Goal: Task Accomplishment & Management: Manage account settings

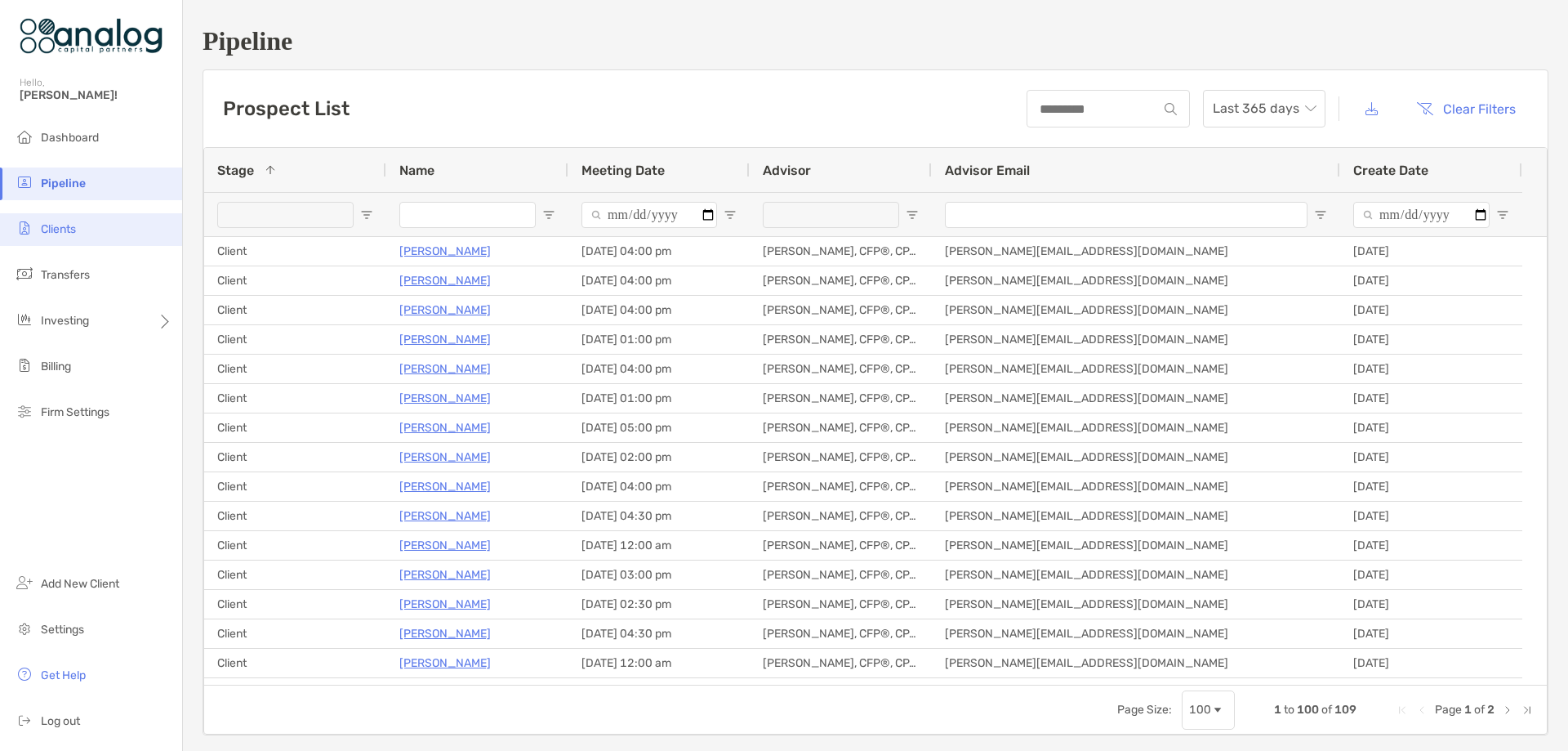
click at [59, 223] on span "Clients" at bounding box center [58, 229] width 35 height 14
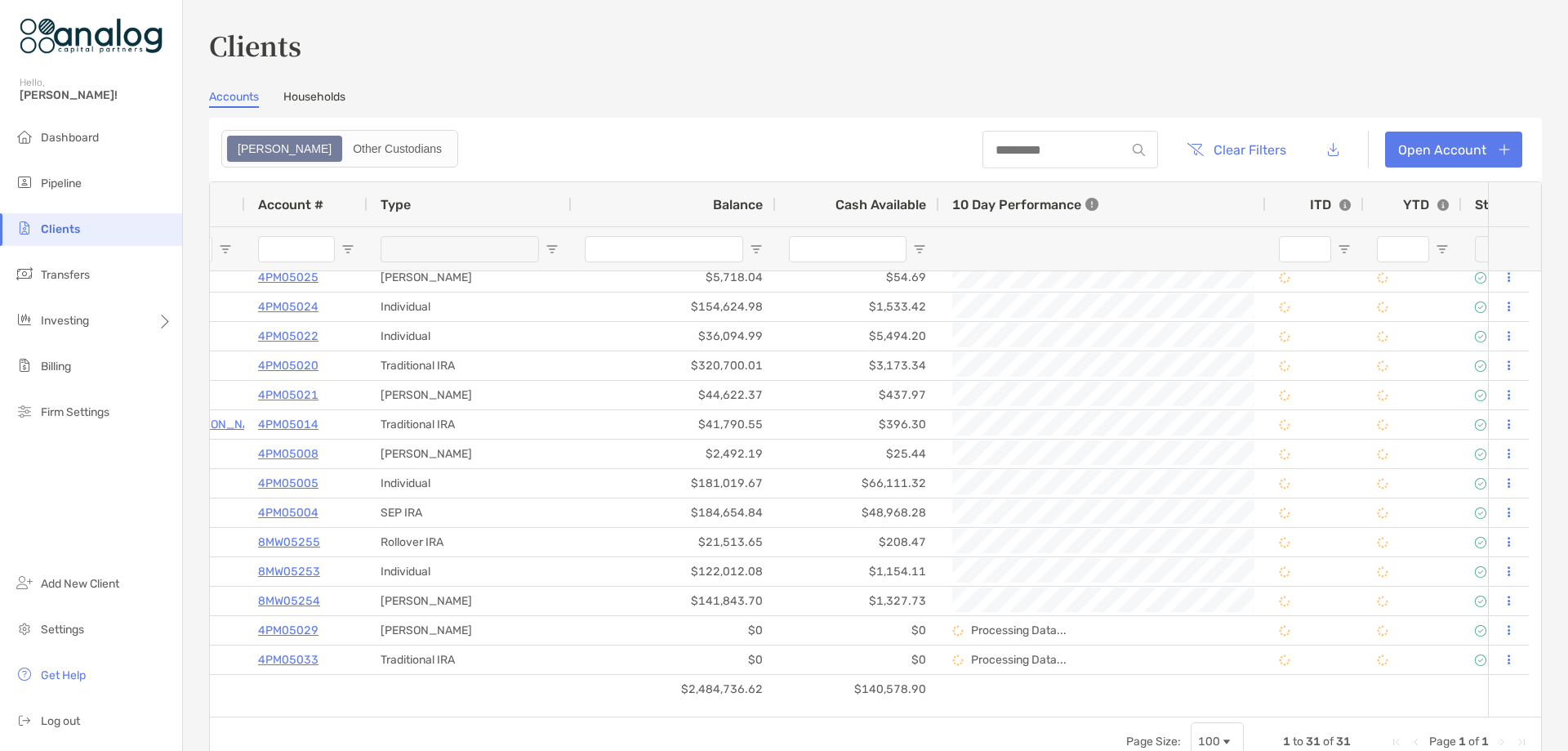
scroll to position [0, 199]
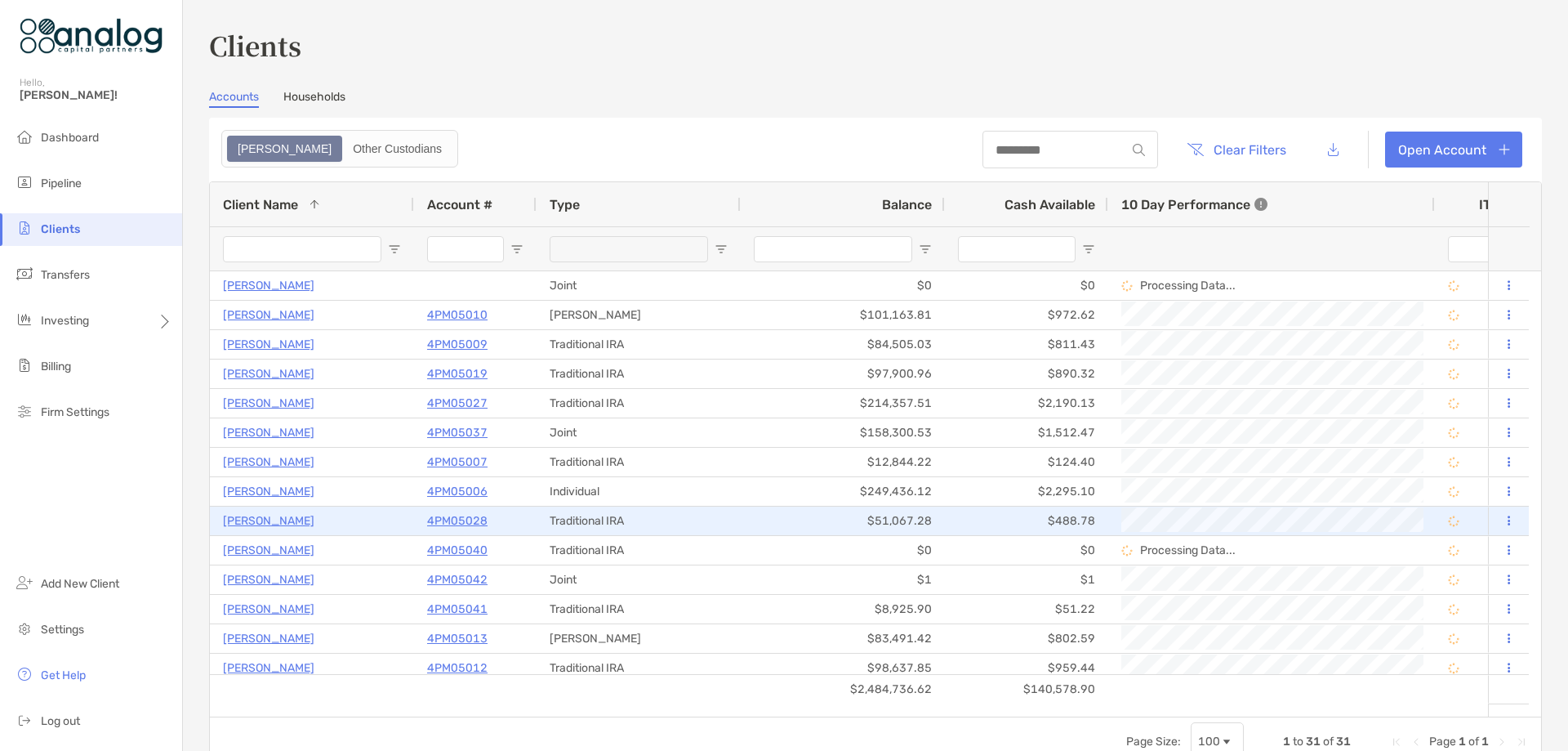
click at [287, 517] on p "[PERSON_NAME]" at bounding box center [269, 521] width 92 height 21
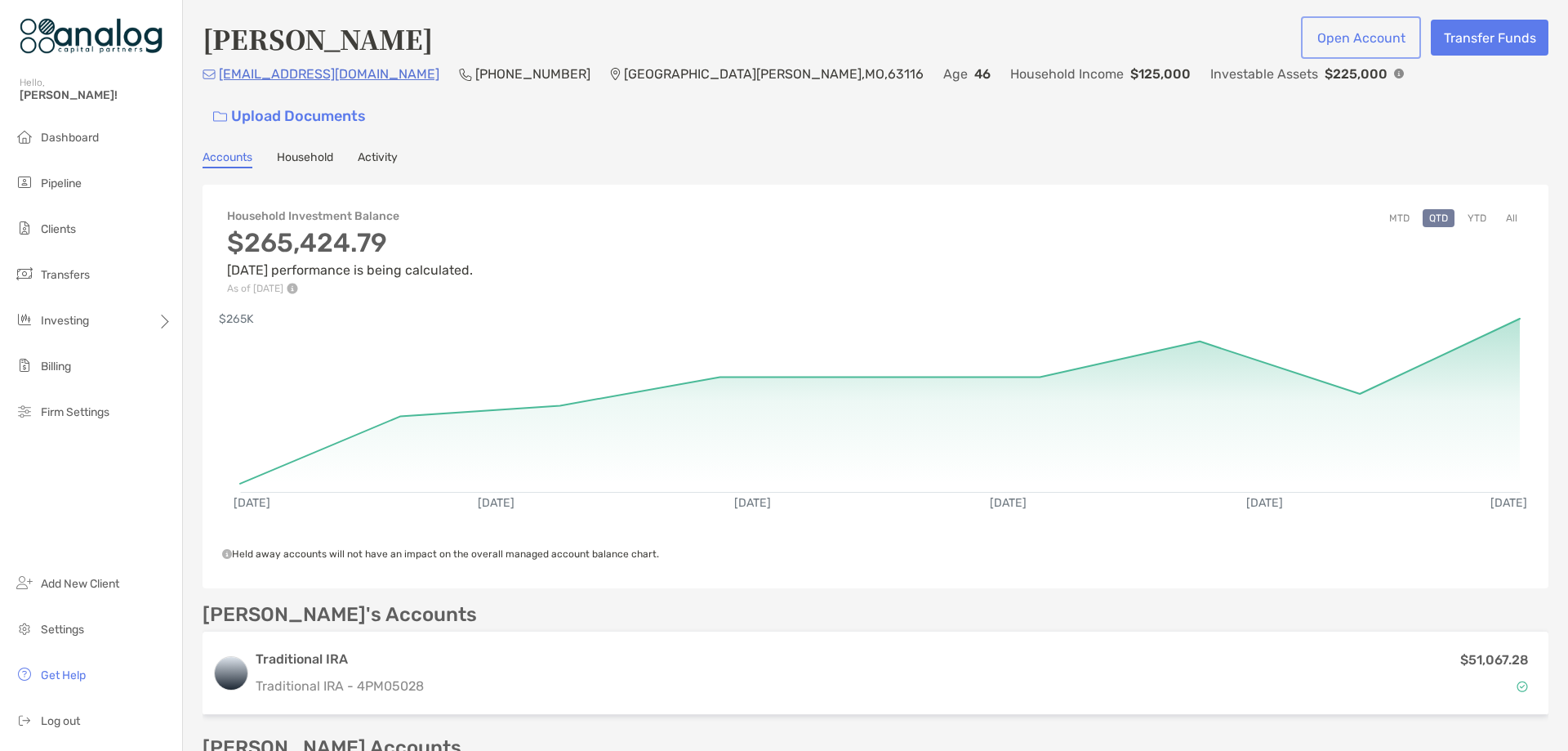
click at [1340, 41] on button "Open Account" at bounding box center [1361, 38] width 113 height 36
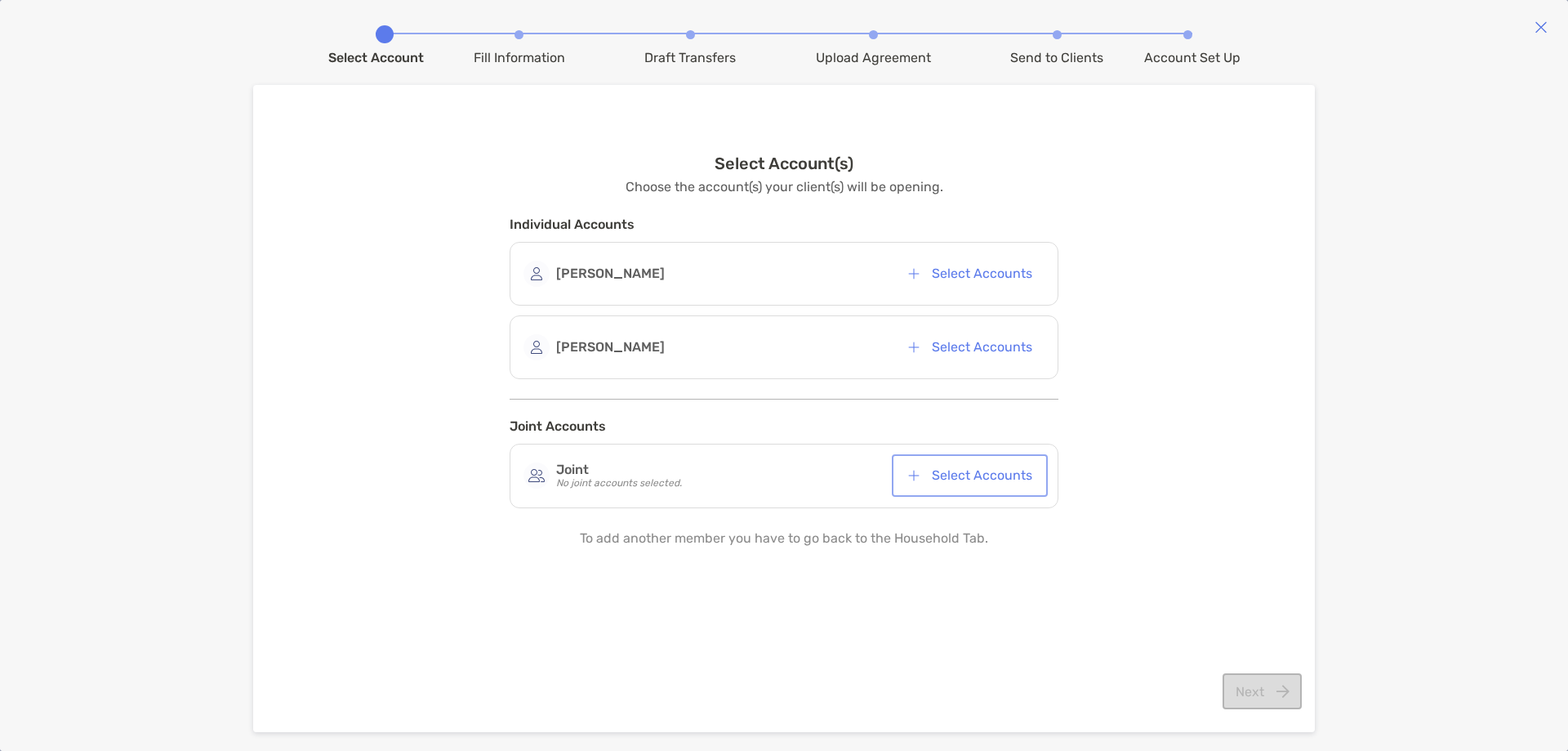
click at [991, 479] on button "Select Accounts" at bounding box center [969, 475] width 149 height 36
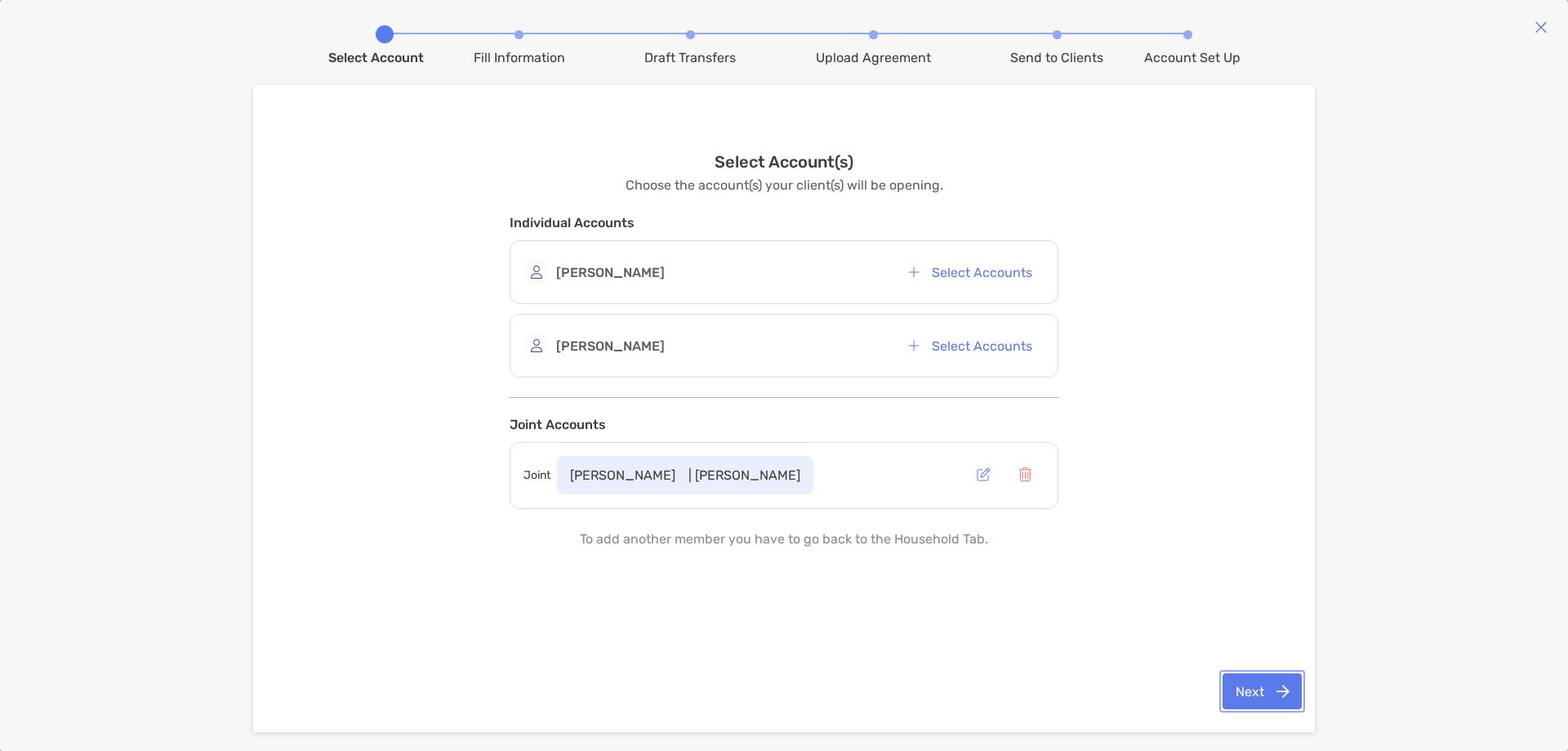
click at [1253, 688] on button "Next" at bounding box center [1261, 691] width 79 height 36
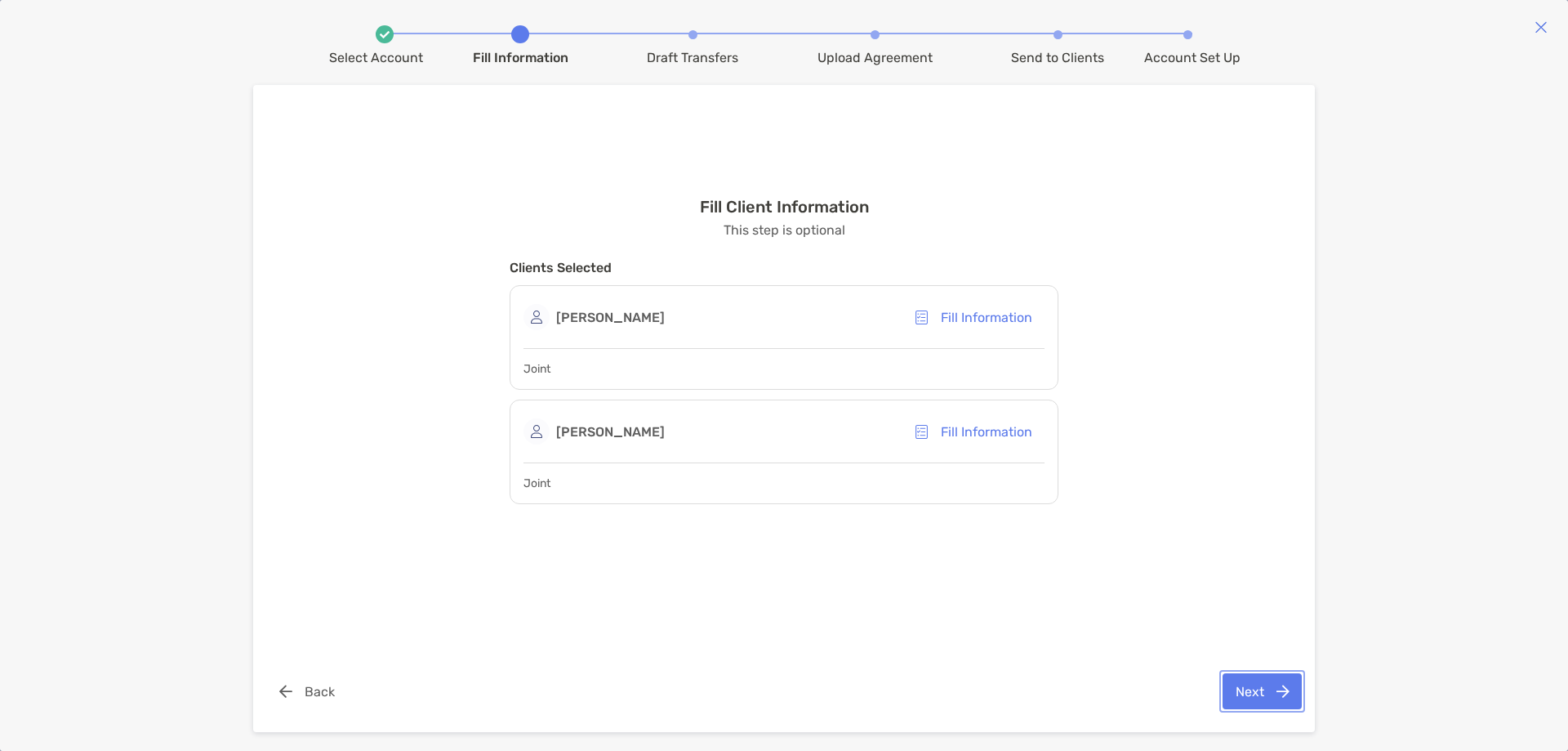
click at [1251, 692] on button "Next" at bounding box center [1261, 691] width 79 height 36
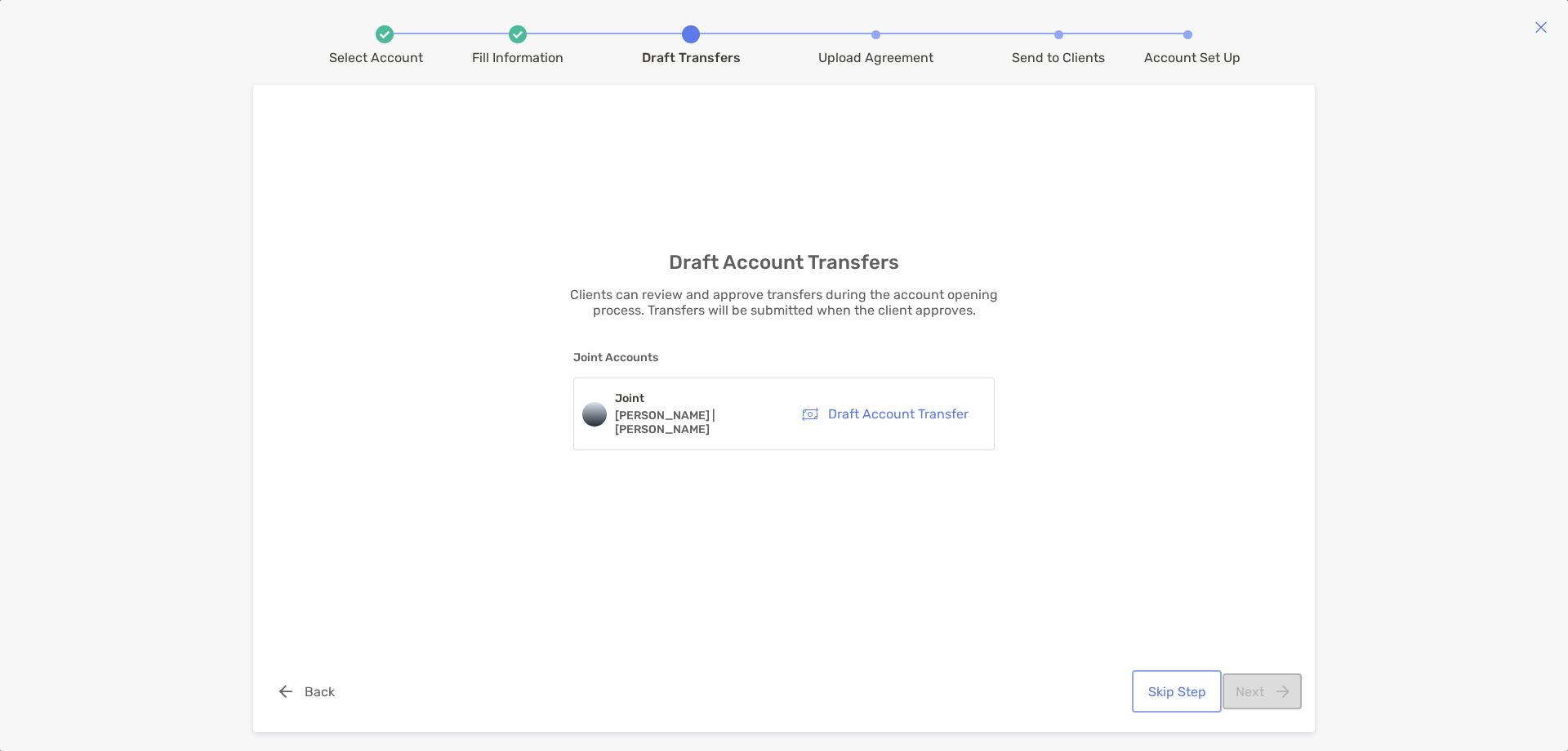
click at [1190, 686] on button "Skip Step" at bounding box center [1176, 691] width 83 height 36
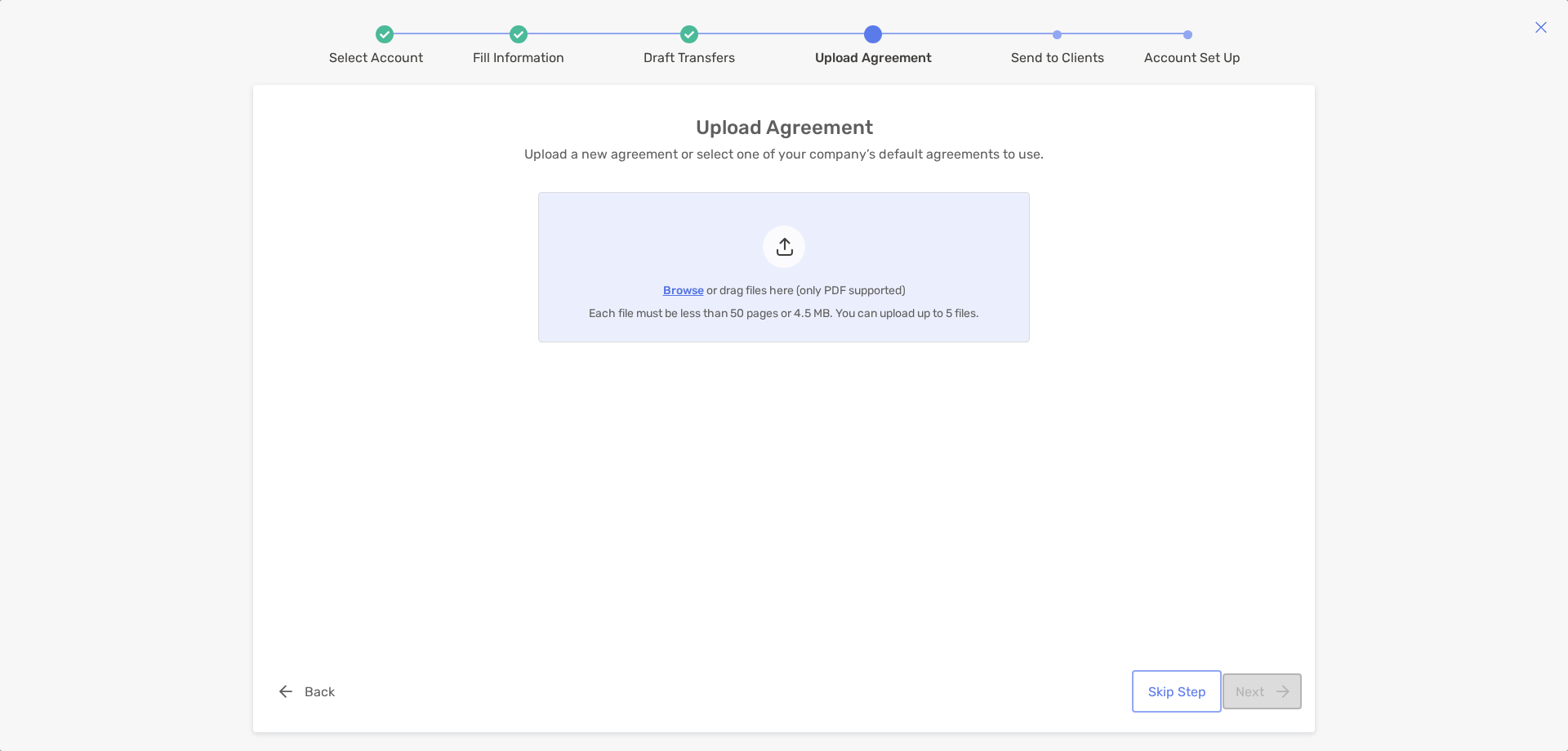
click at [1186, 693] on button "Skip Step" at bounding box center [1176, 691] width 83 height 36
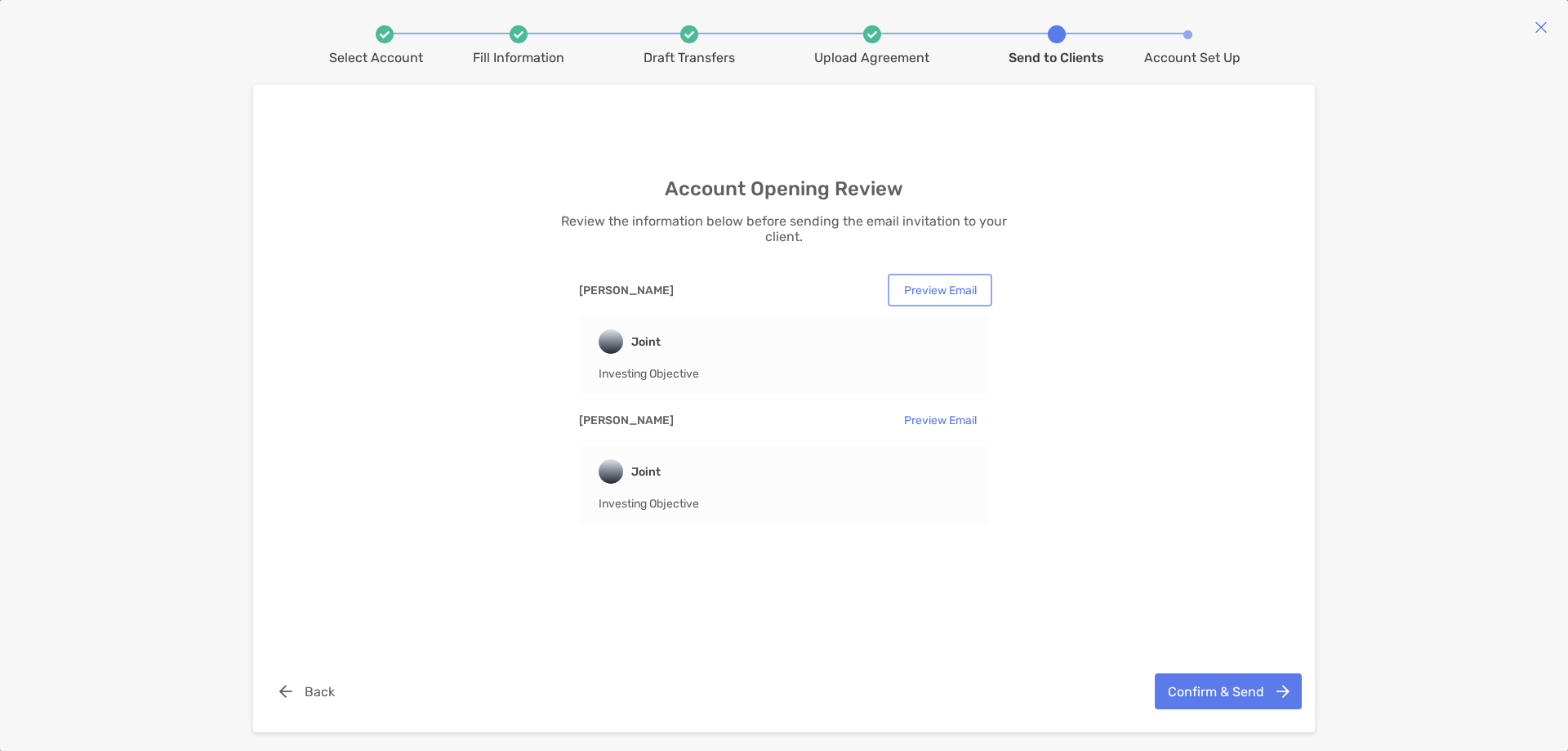
click at [960, 288] on button "Preview Email" at bounding box center [940, 289] width 98 height 26
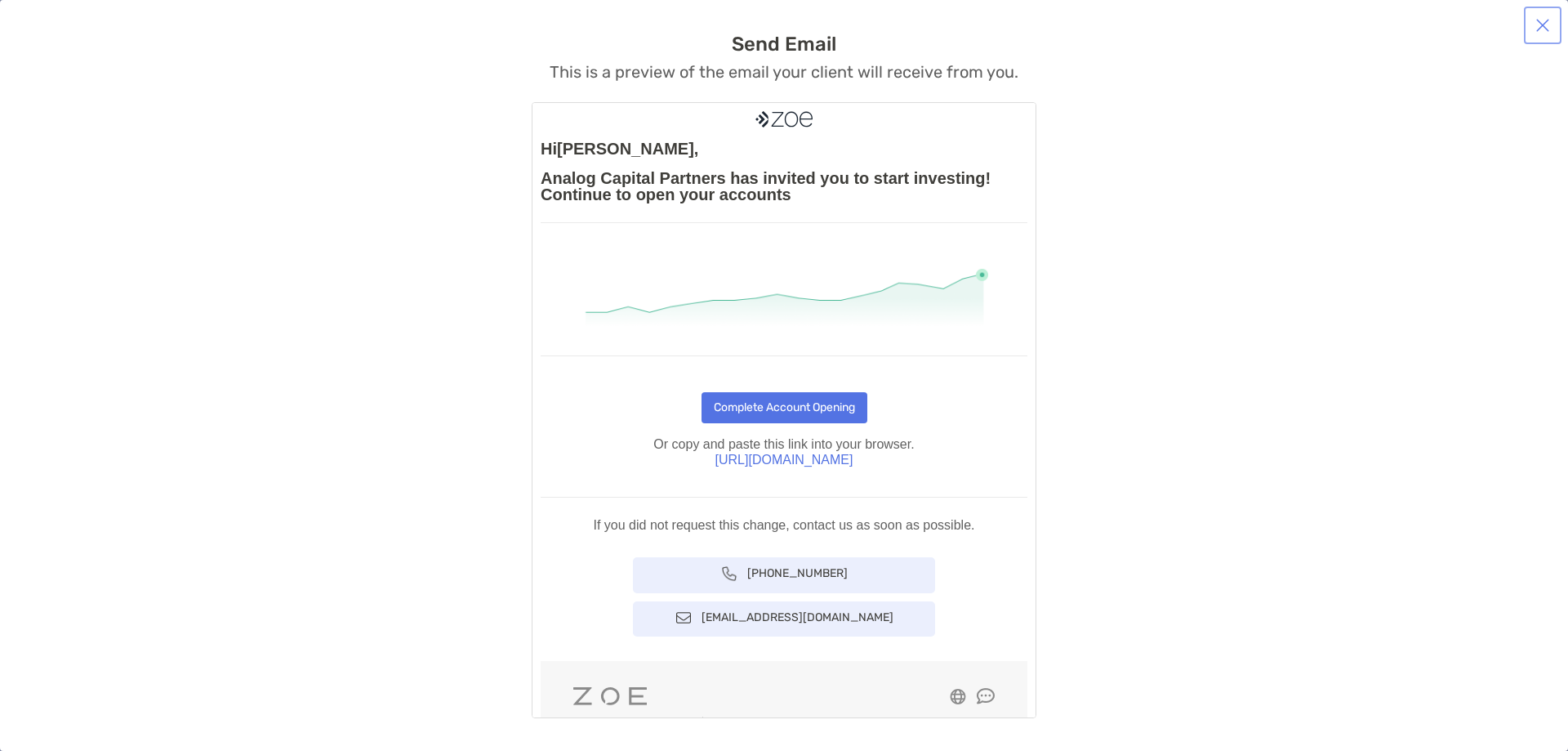
click at [1538, 28] on button "button" at bounding box center [1542, 25] width 31 height 31
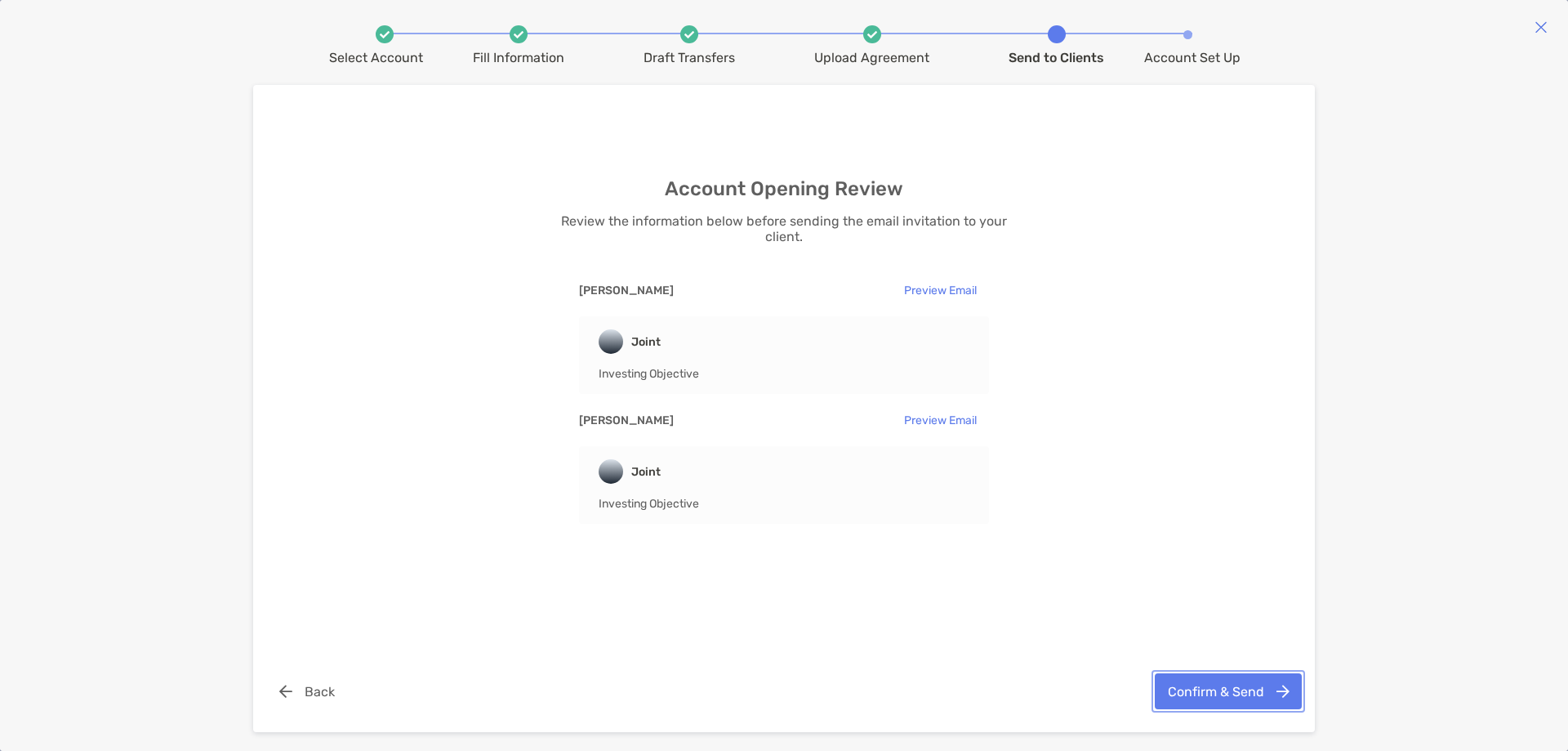
click at [1203, 690] on button "Confirm & Send" at bounding box center [1228, 691] width 147 height 36
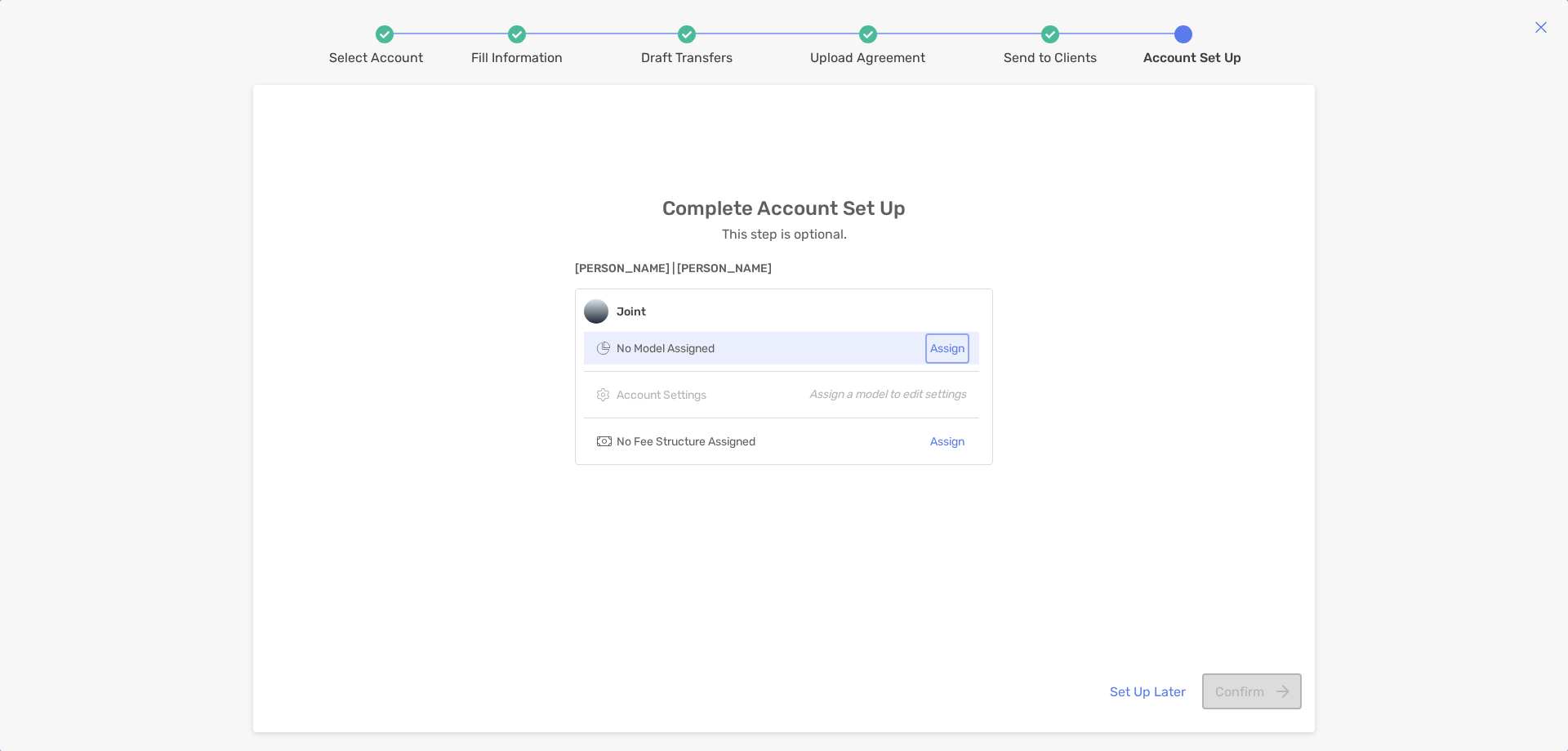
click at [940, 348] on button "Assign" at bounding box center [946, 348] width 37 height 23
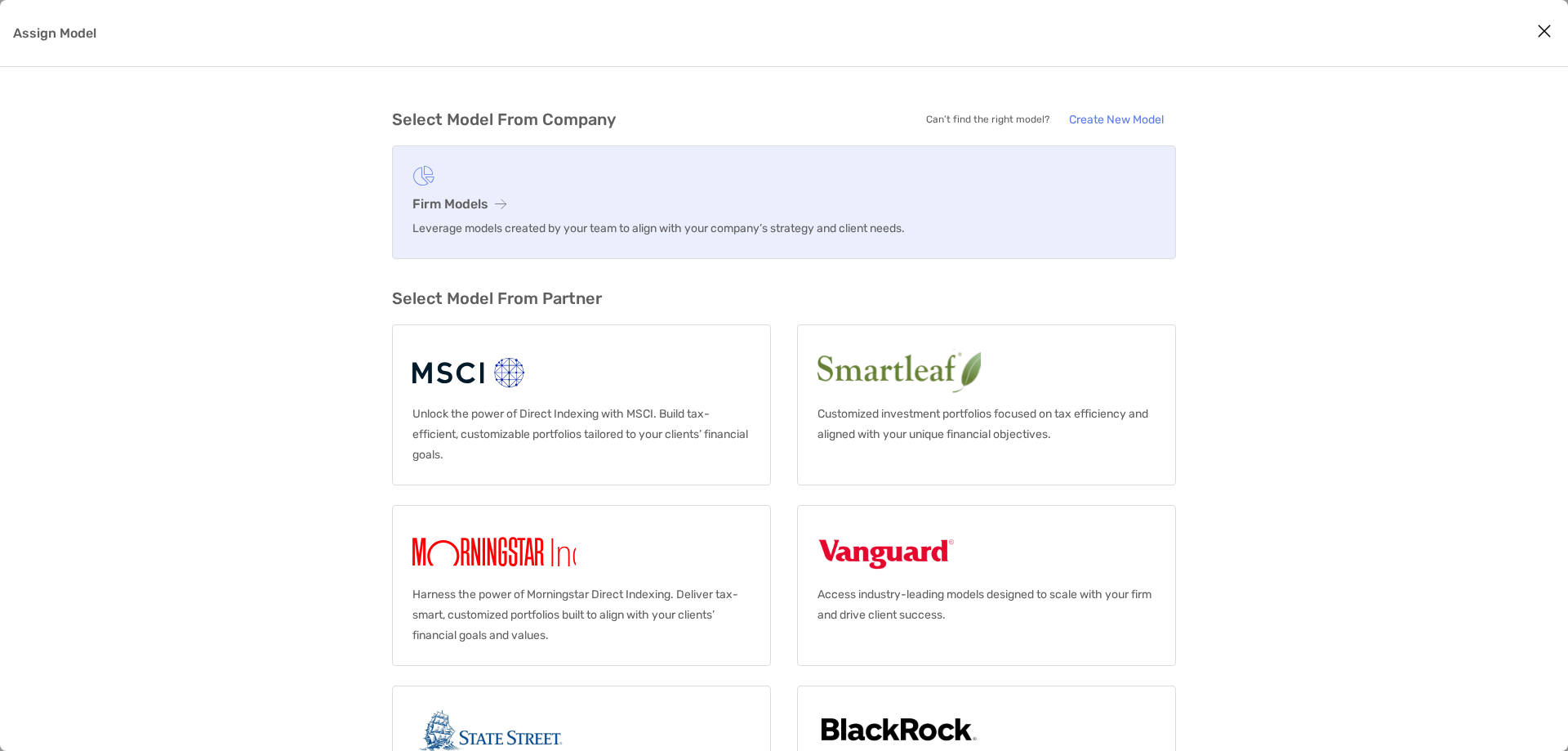
click at [568, 208] on h3 "Firm Models" at bounding box center [784, 203] width 743 height 16
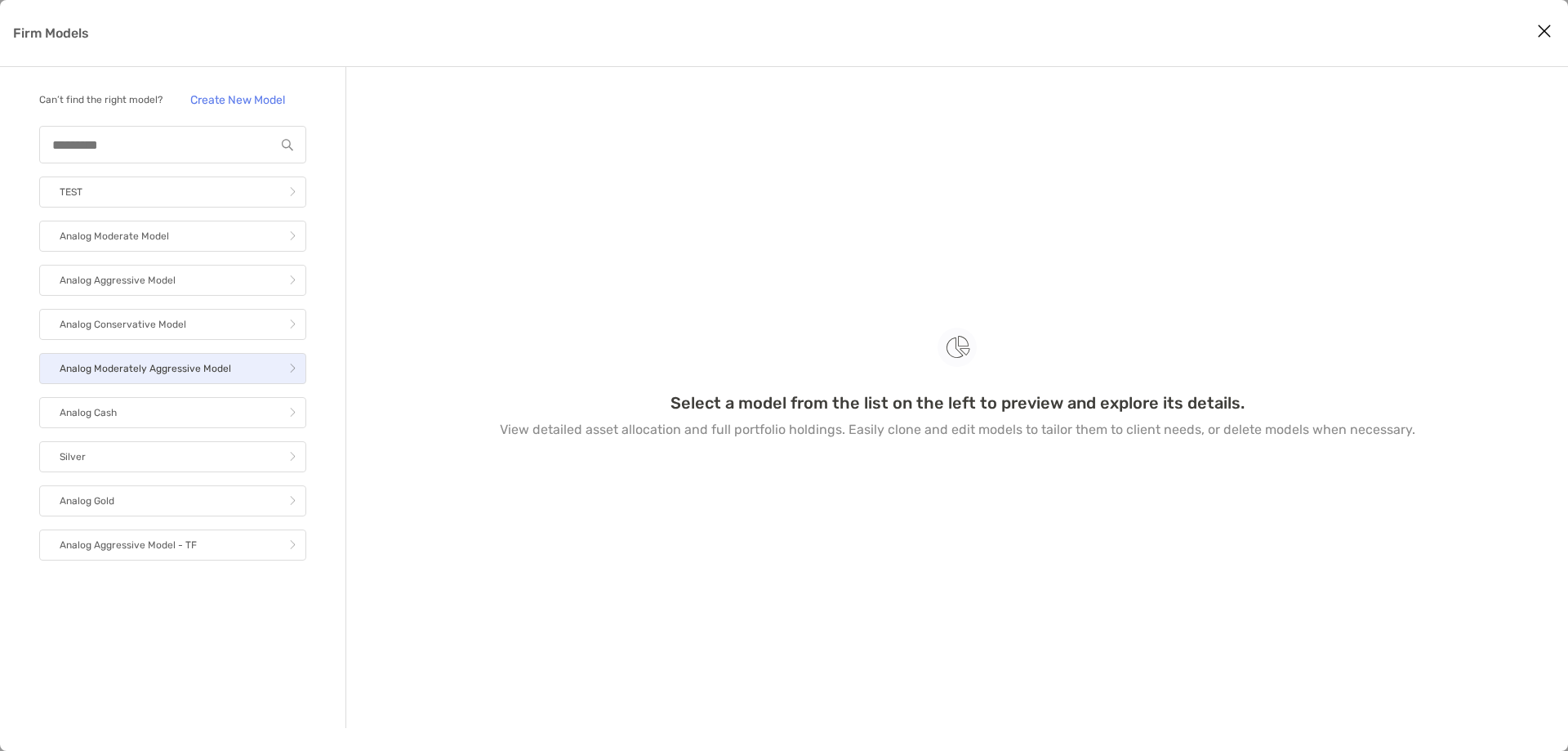
click at [220, 360] on p "Analog Moderately Aggressive Model" at bounding box center [146, 368] width 172 height 21
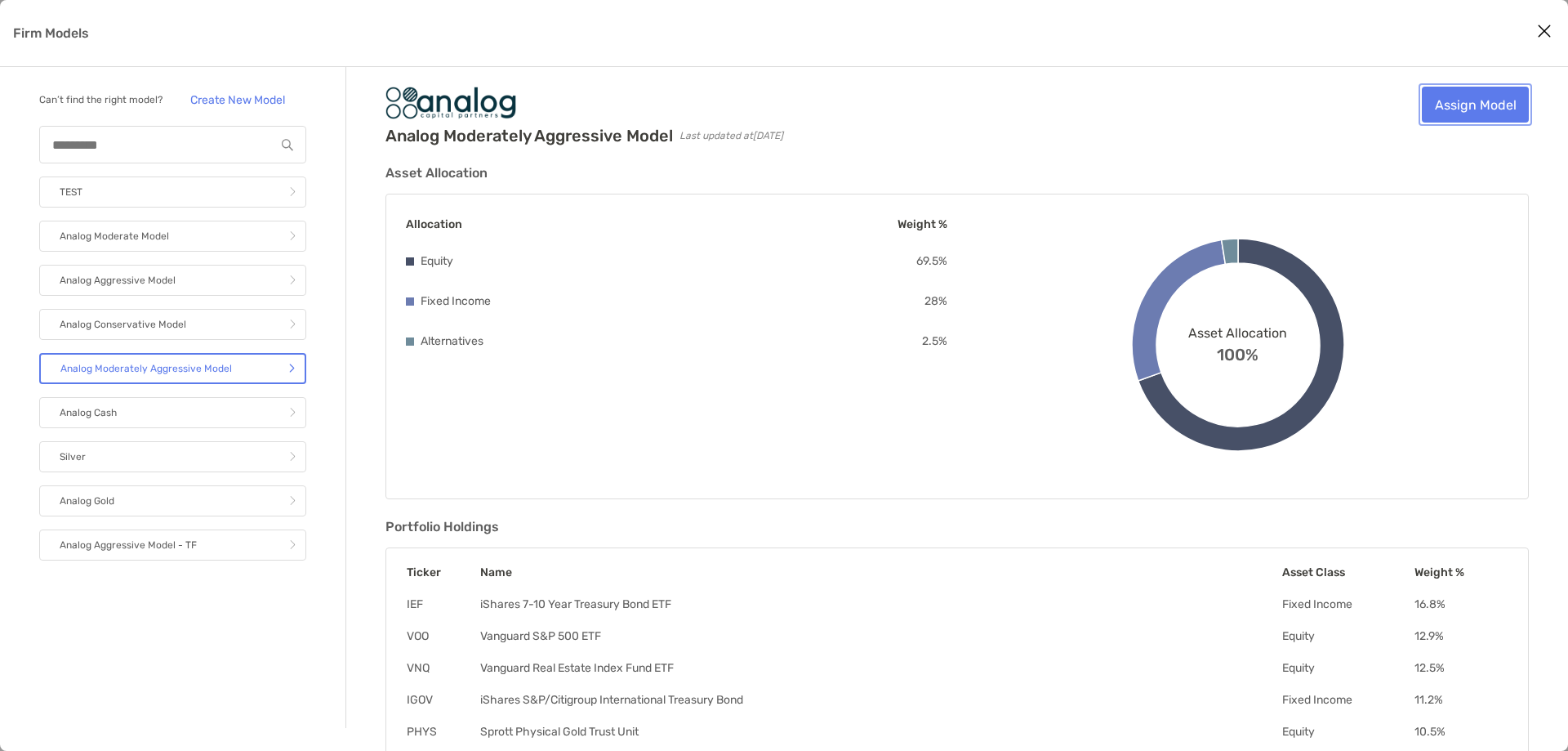
click at [1456, 114] on link "Assign Model" at bounding box center [1475, 104] width 107 height 36
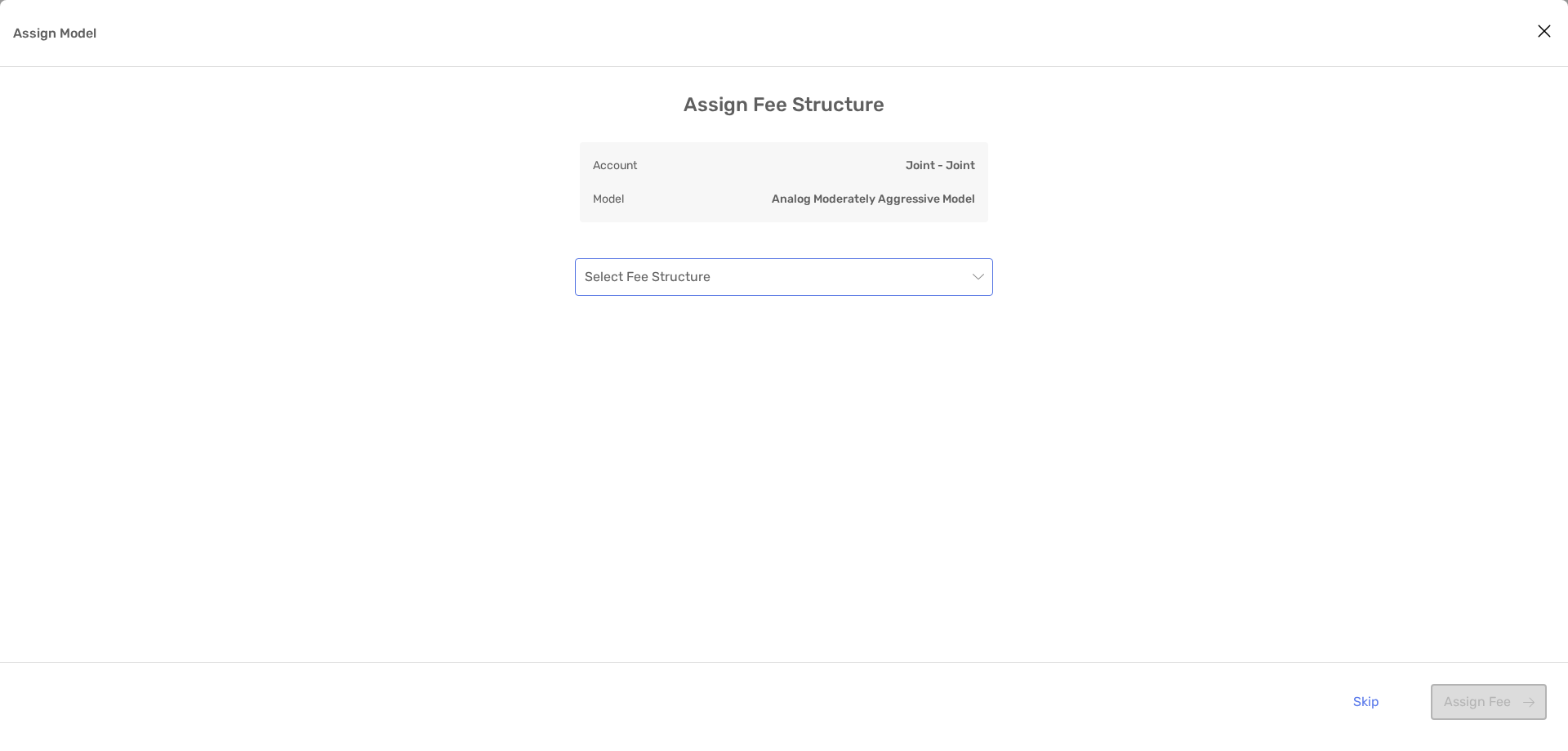
click at [986, 286] on div "Select Fee Structure" at bounding box center [784, 277] width 418 height 38
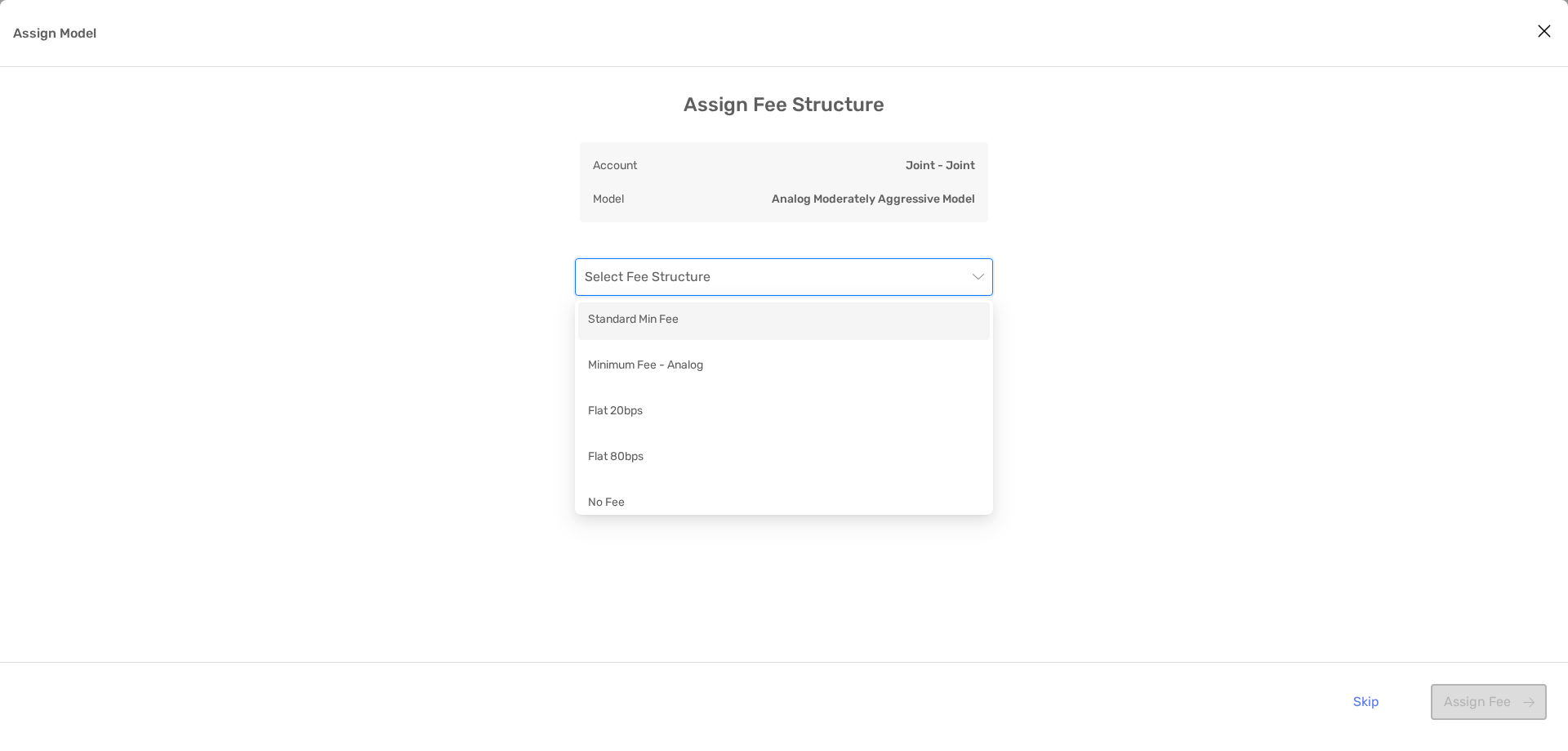
click at [937, 313] on div "Standard Min Fee" at bounding box center [784, 320] width 392 height 21
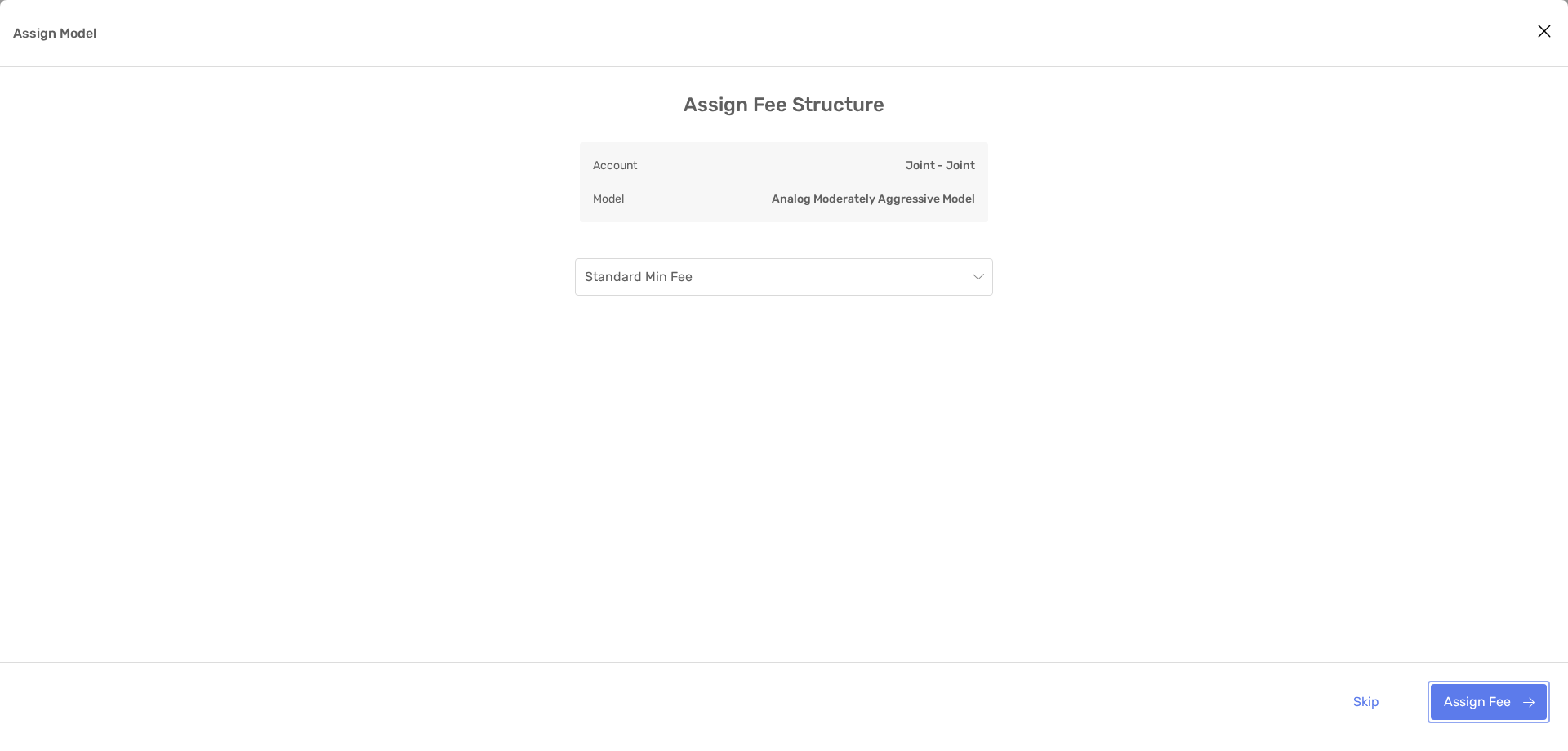
click at [1451, 688] on button "Assign Fee" at bounding box center [1488, 701] width 116 height 36
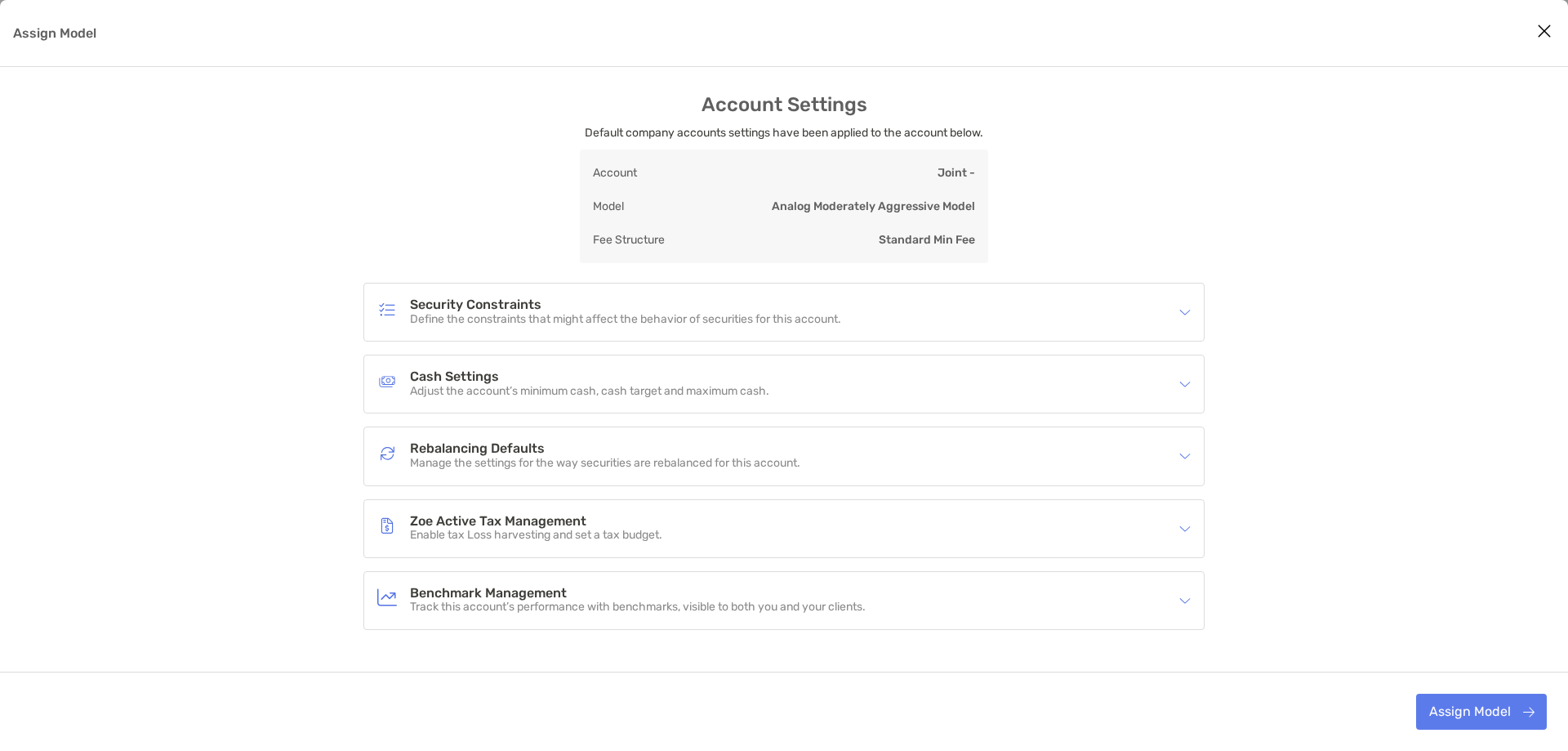
click at [642, 310] on h4 "Security Constraints" at bounding box center [625, 305] width 431 height 14
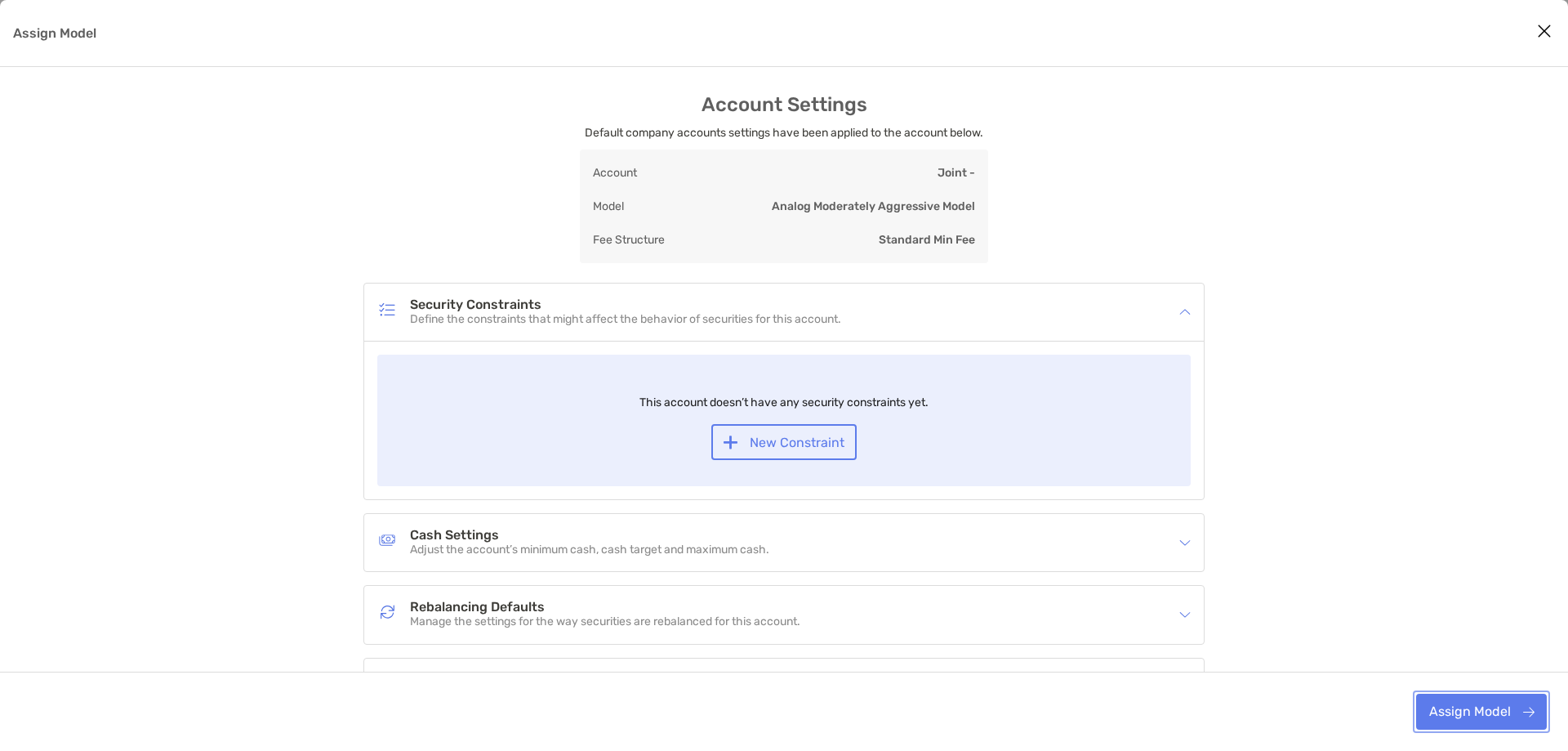
click at [1462, 710] on button "Assign Model" at bounding box center [1481, 711] width 131 height 36
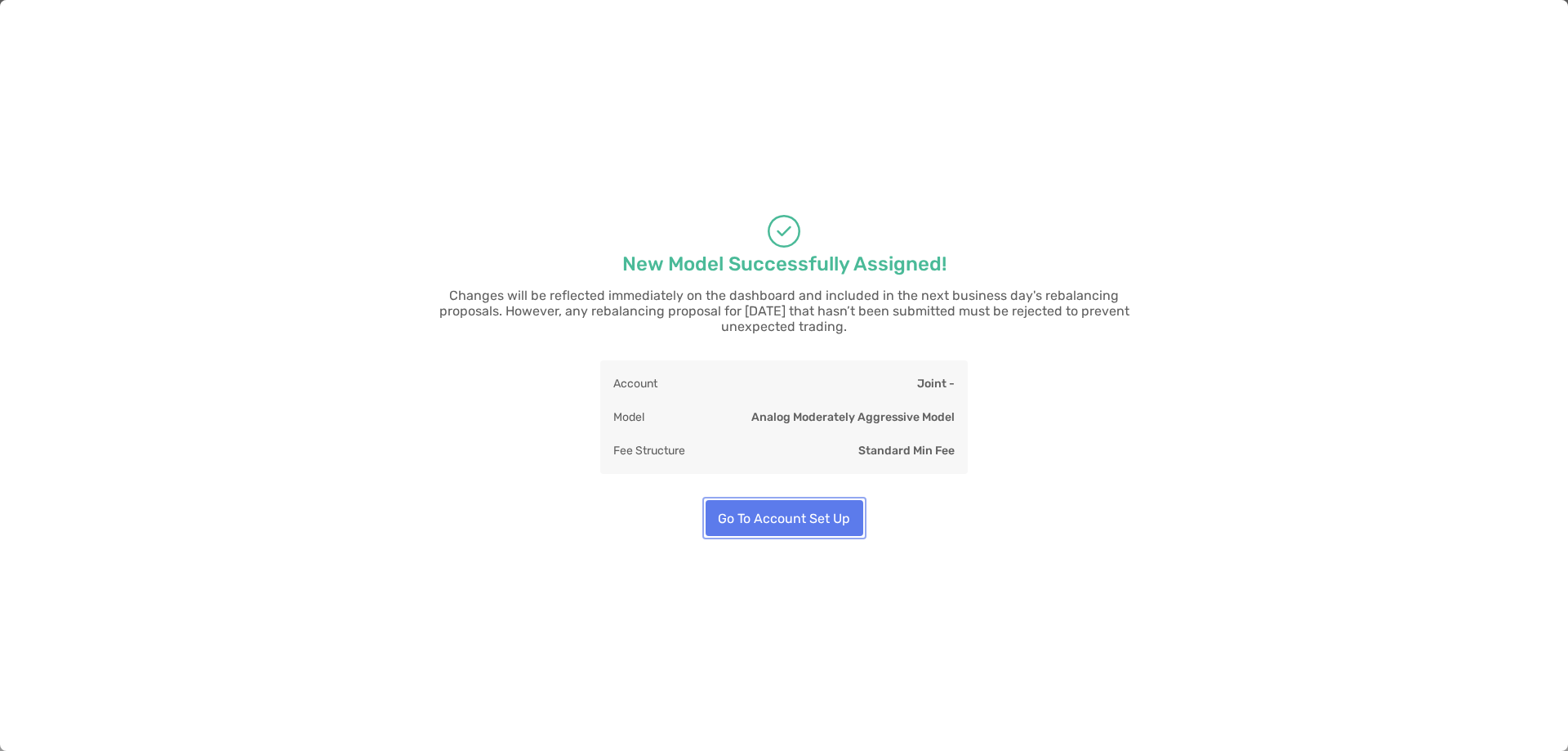
click at [841, 505] on button "Go To Account Set Up" at bounding box center [784, 518] width 157 height 36
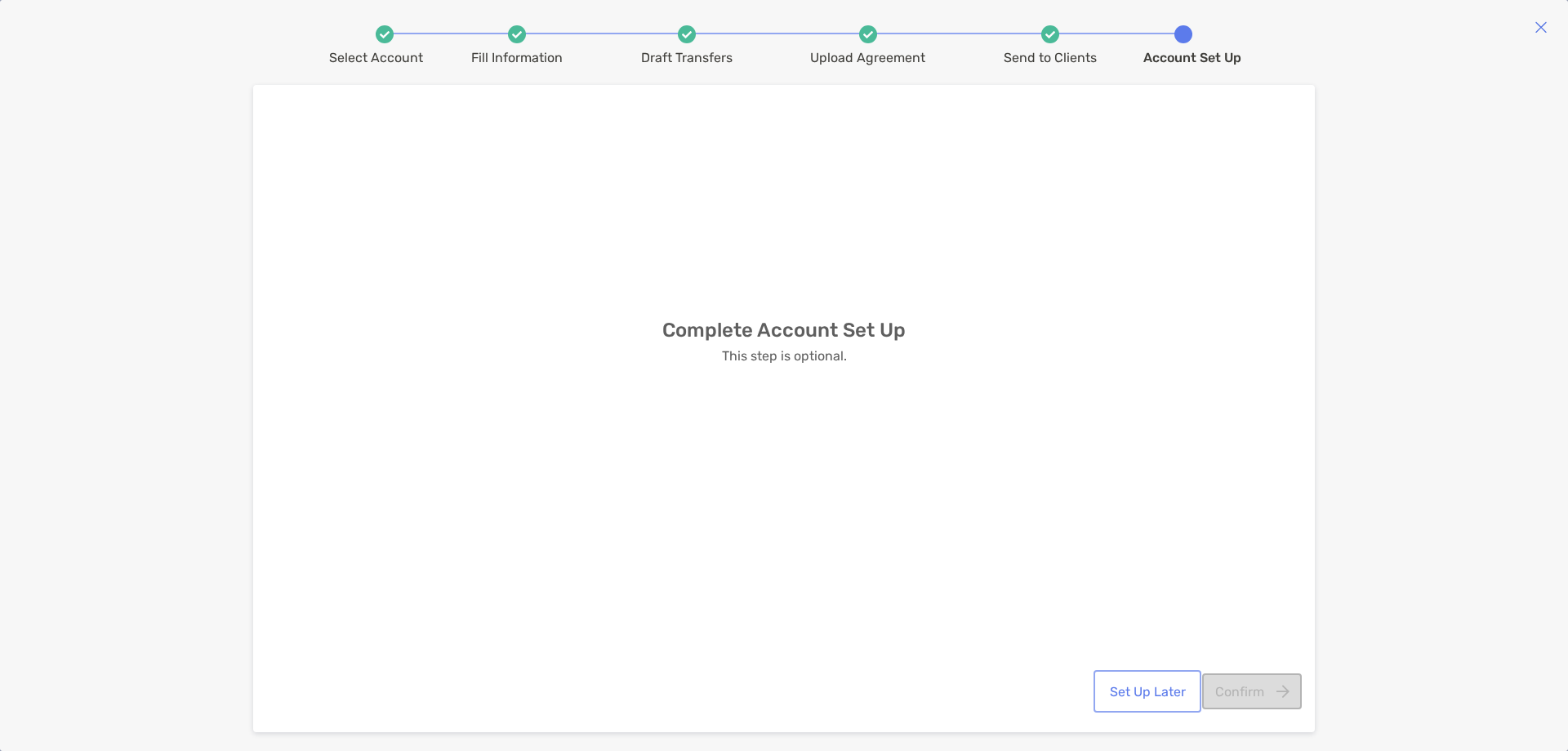
click at [1134, 685] on button "Set Up Later" at bounding box center [1147, 691] width 102 height 36
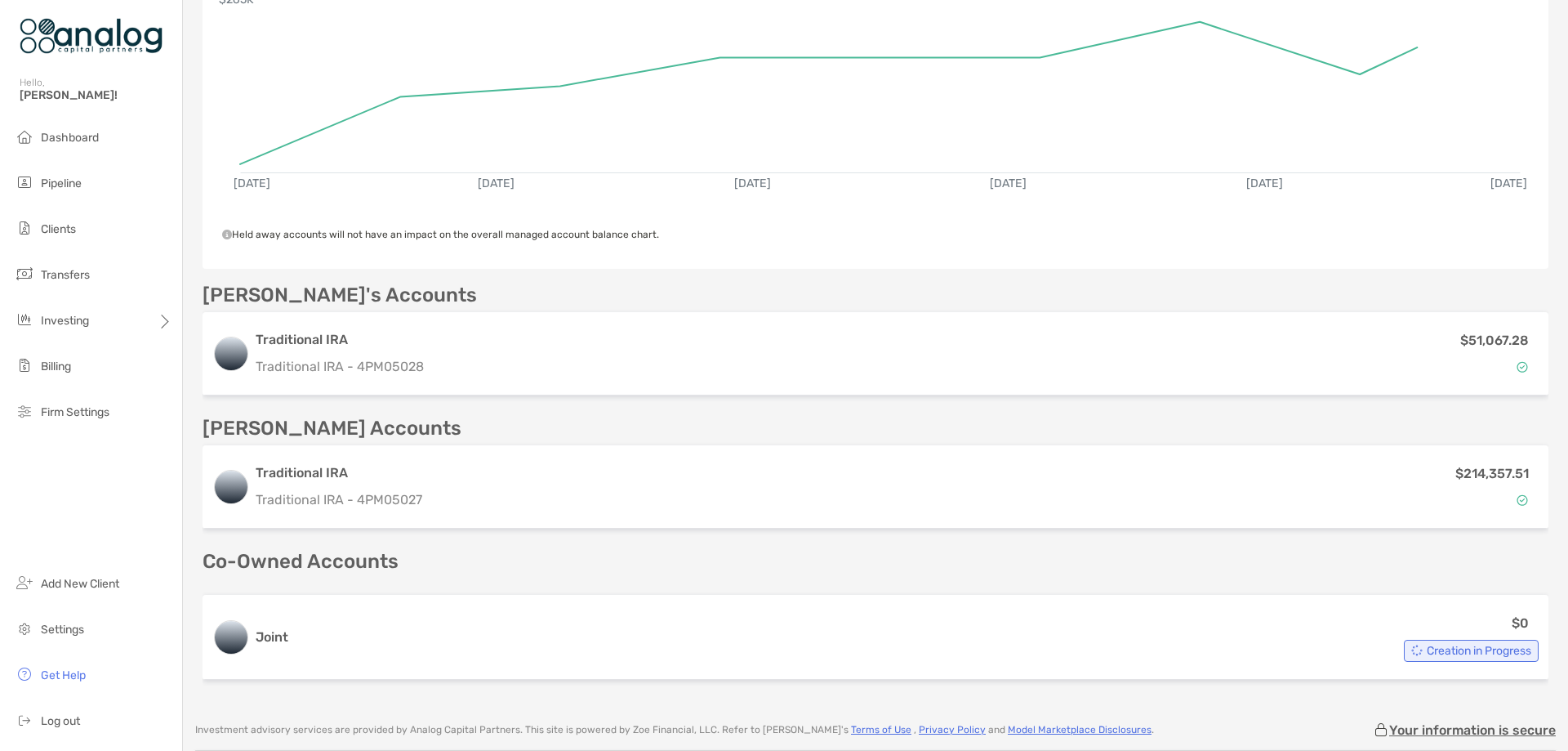
scroll to position [327, 0]
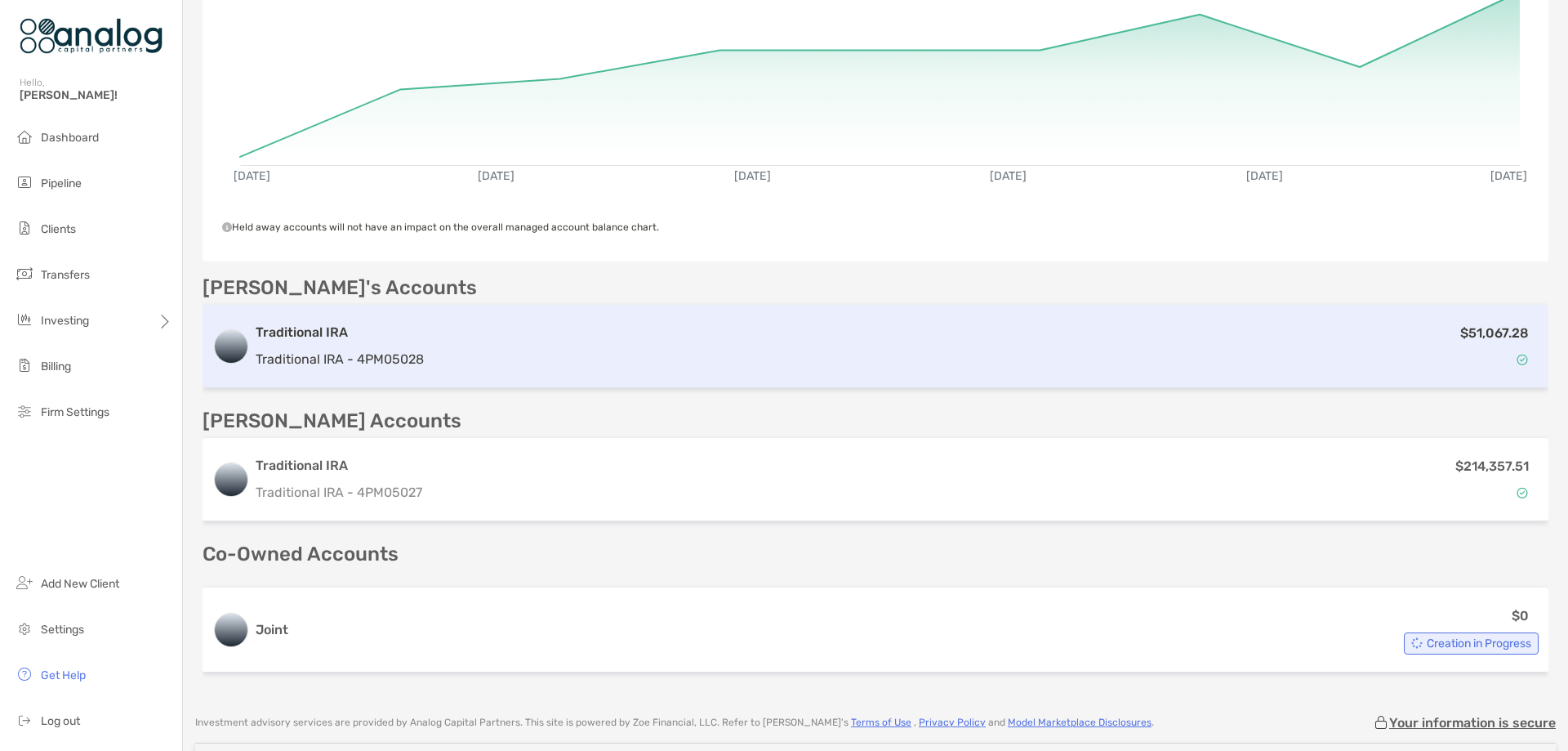
click at [344, 323] on h3 "Traditional IRA" at bounding box center [340, 333] width 168 height 20
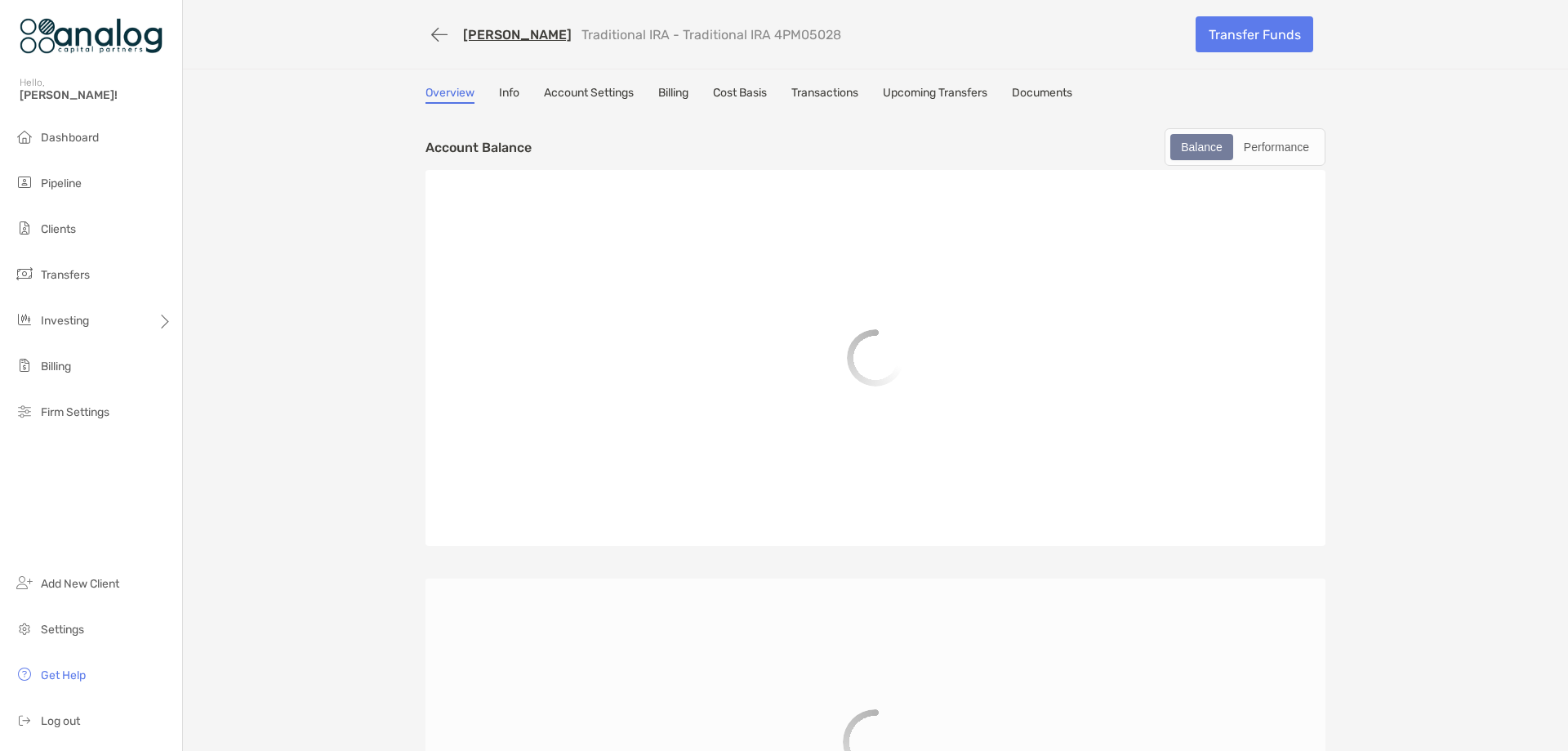
click at [610, 95] on link "Account Settings" at bounding box center [589, 95] width 90 height 18
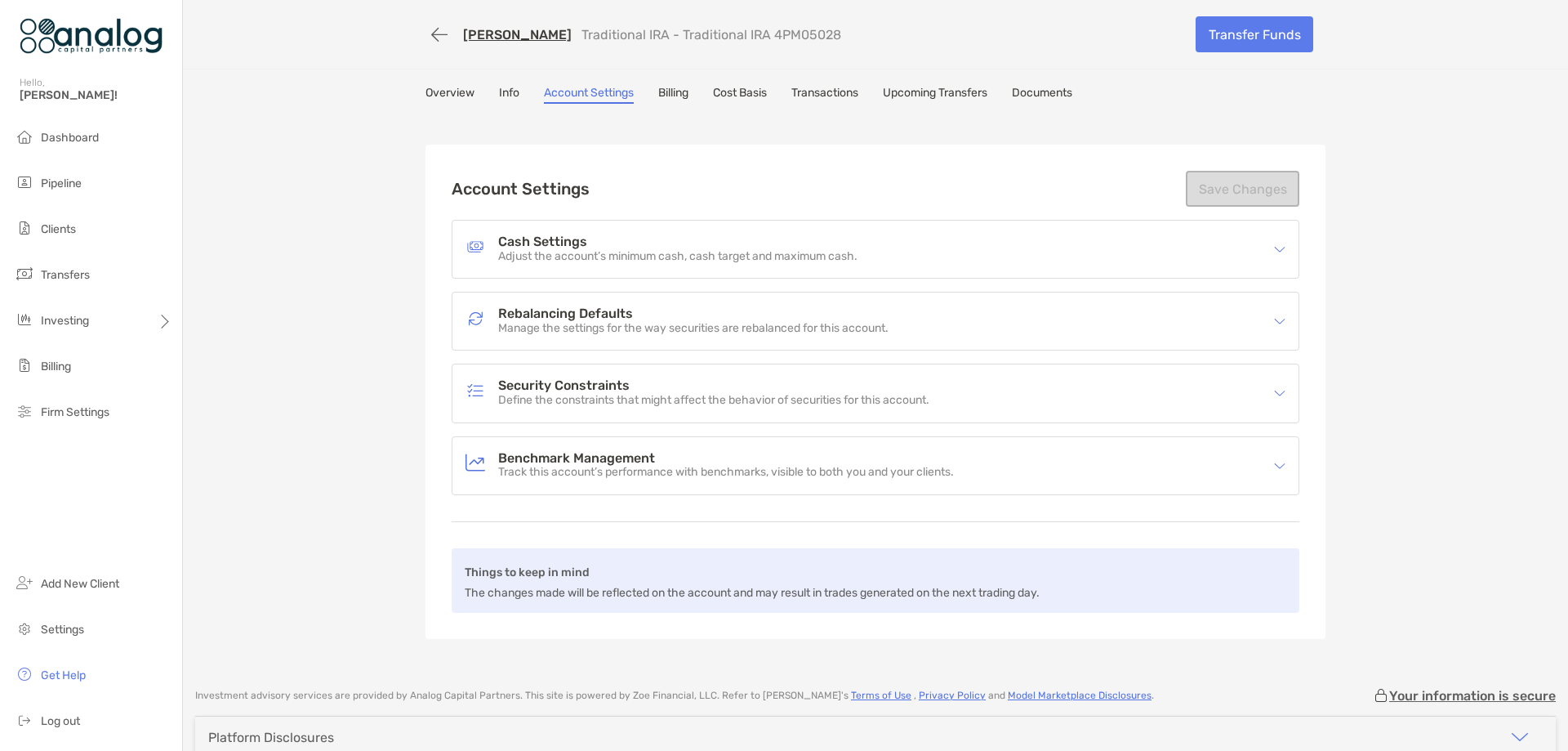
click at [623, 381] on h4 "Security Constraints" at bounding box center [713, 386] width 431 height 14
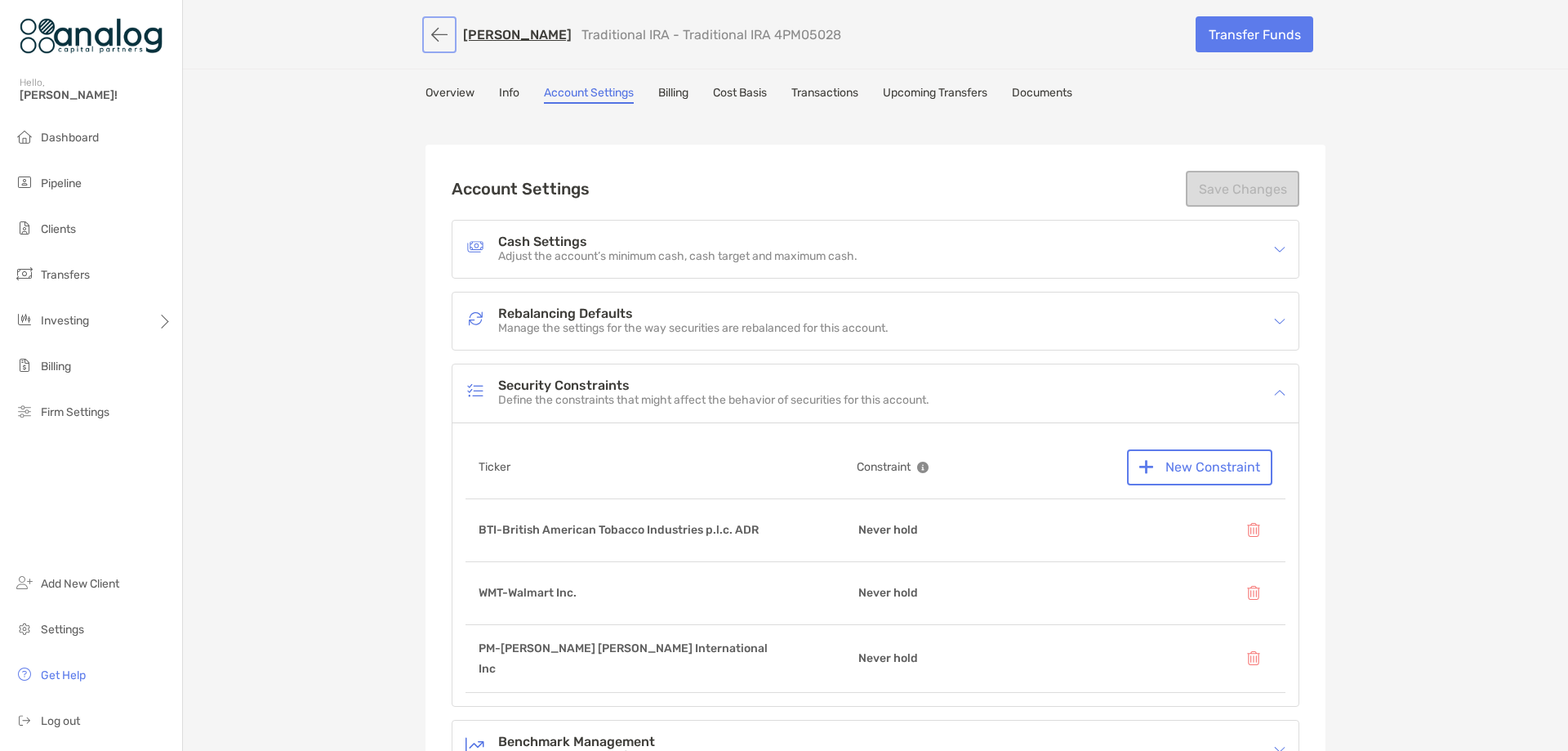
click at [434, 33] on button "button" at bounding box center [439, 35] width 27 height 30
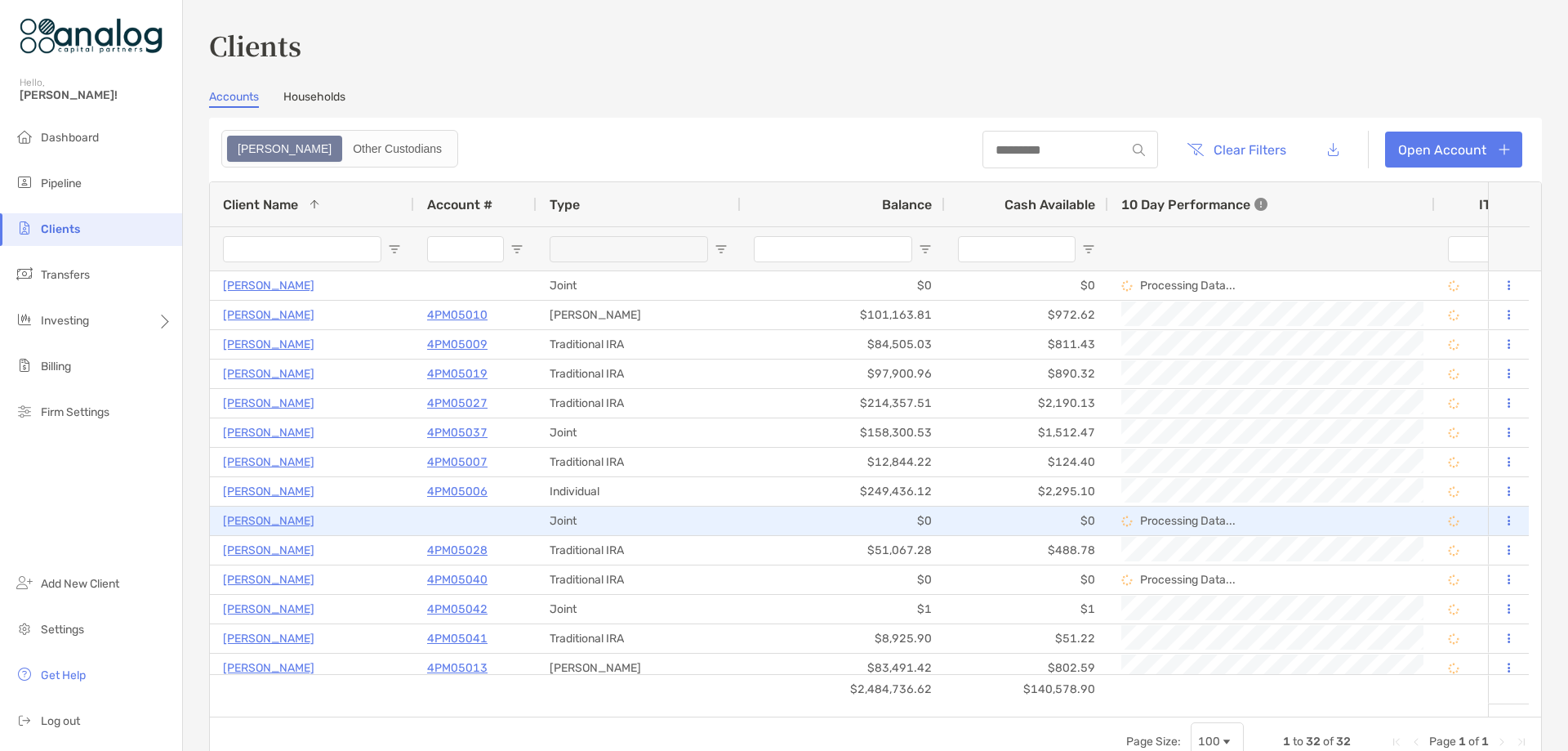
click at [314, 518] on p "[PERSON_NAME]" at bounding box center [269, 521] width 92 height 21
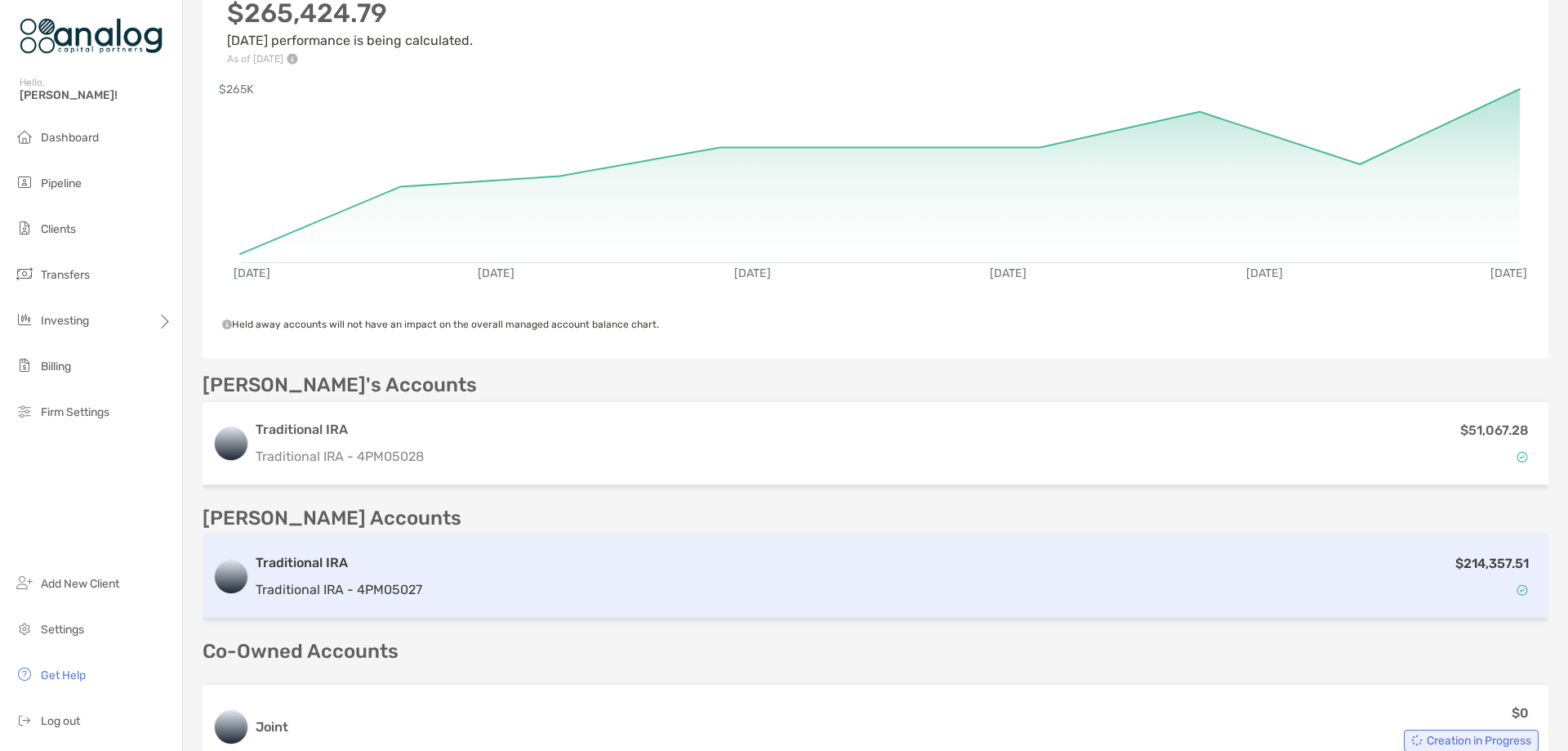
scroll to position [245, 0]
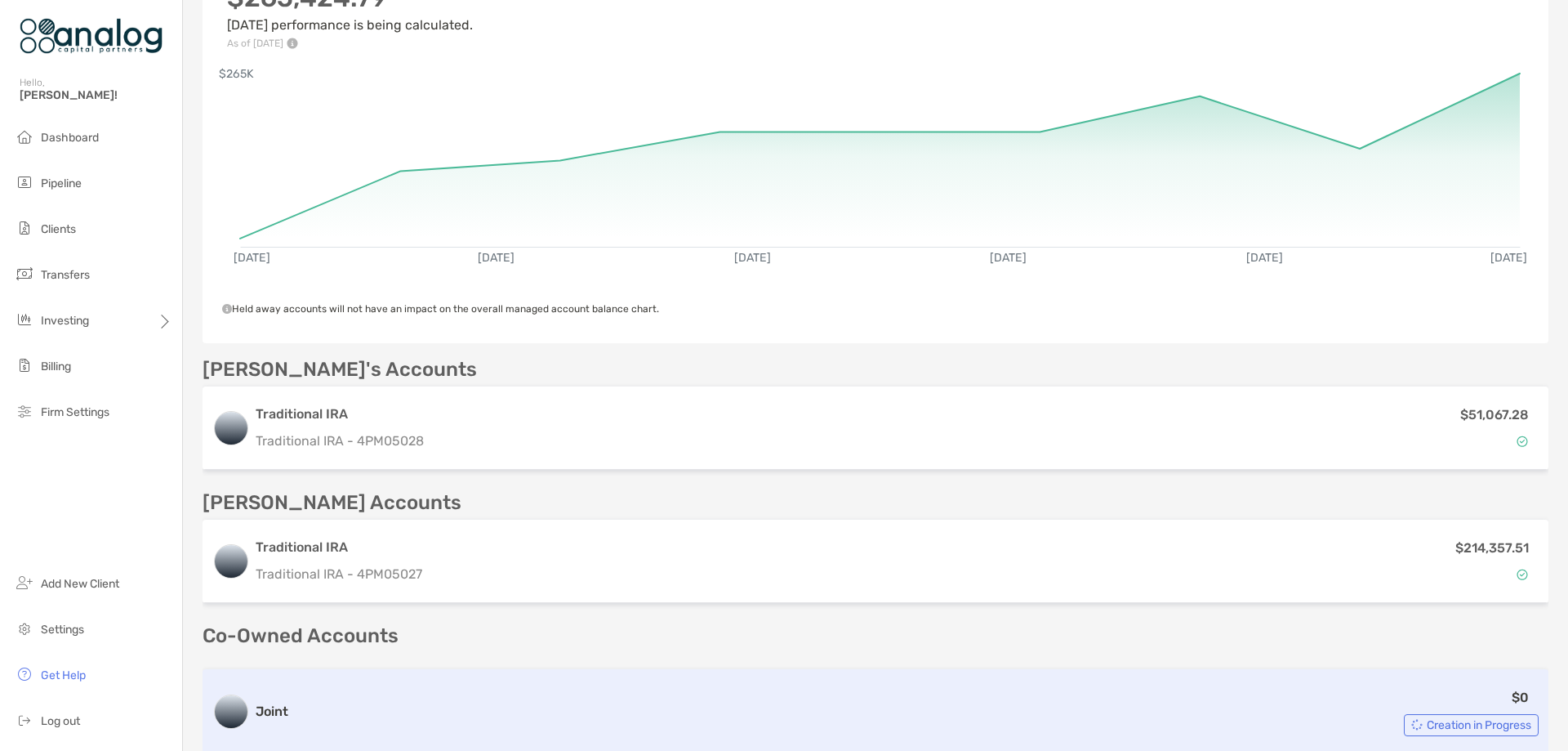
click at [663, 687] on div "$0 Creation in Progress" at bounding box center [916, 711] width 1244 height 49
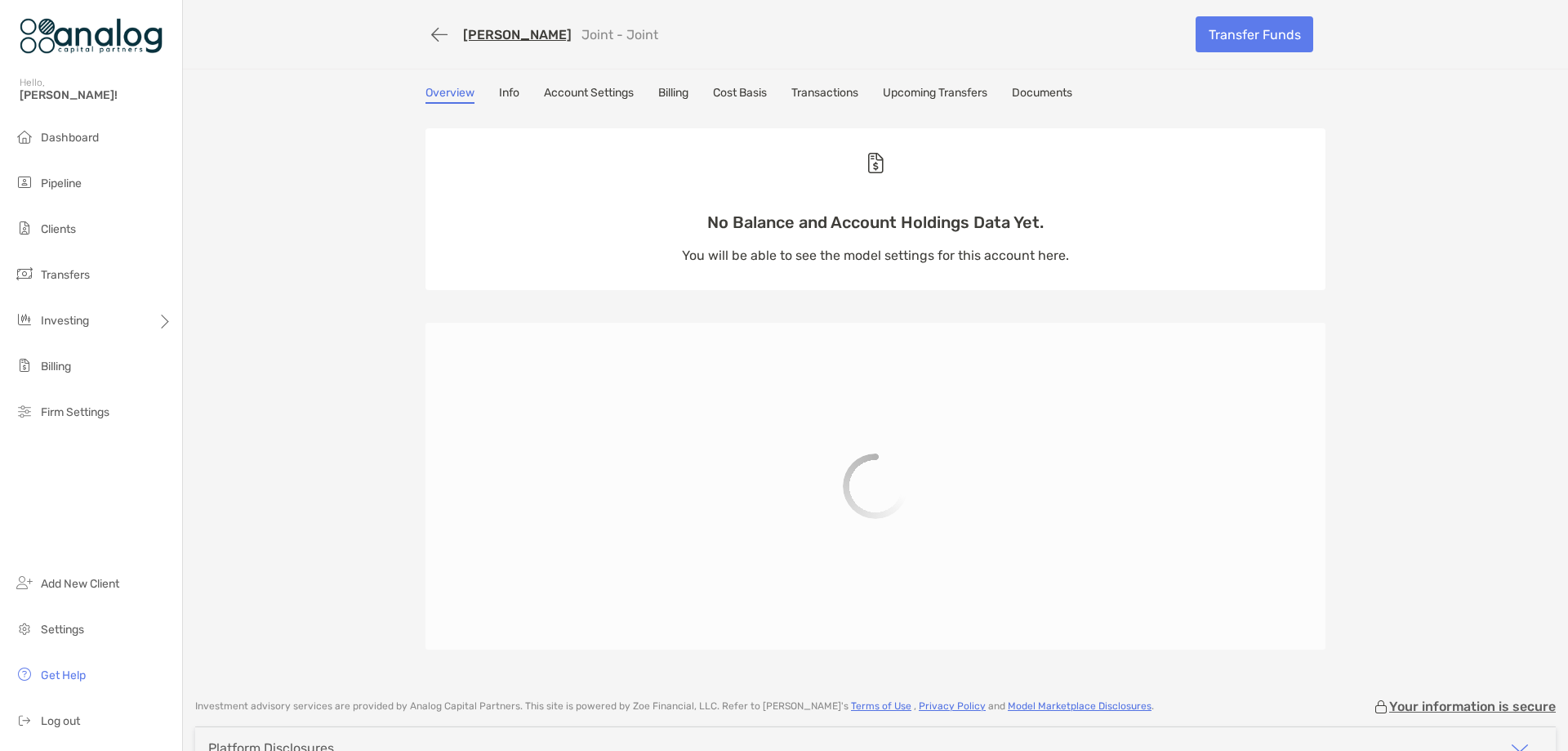
click at [616, 90] on link "Account Settings" at bounding box center [589, 95] width 90 height 18
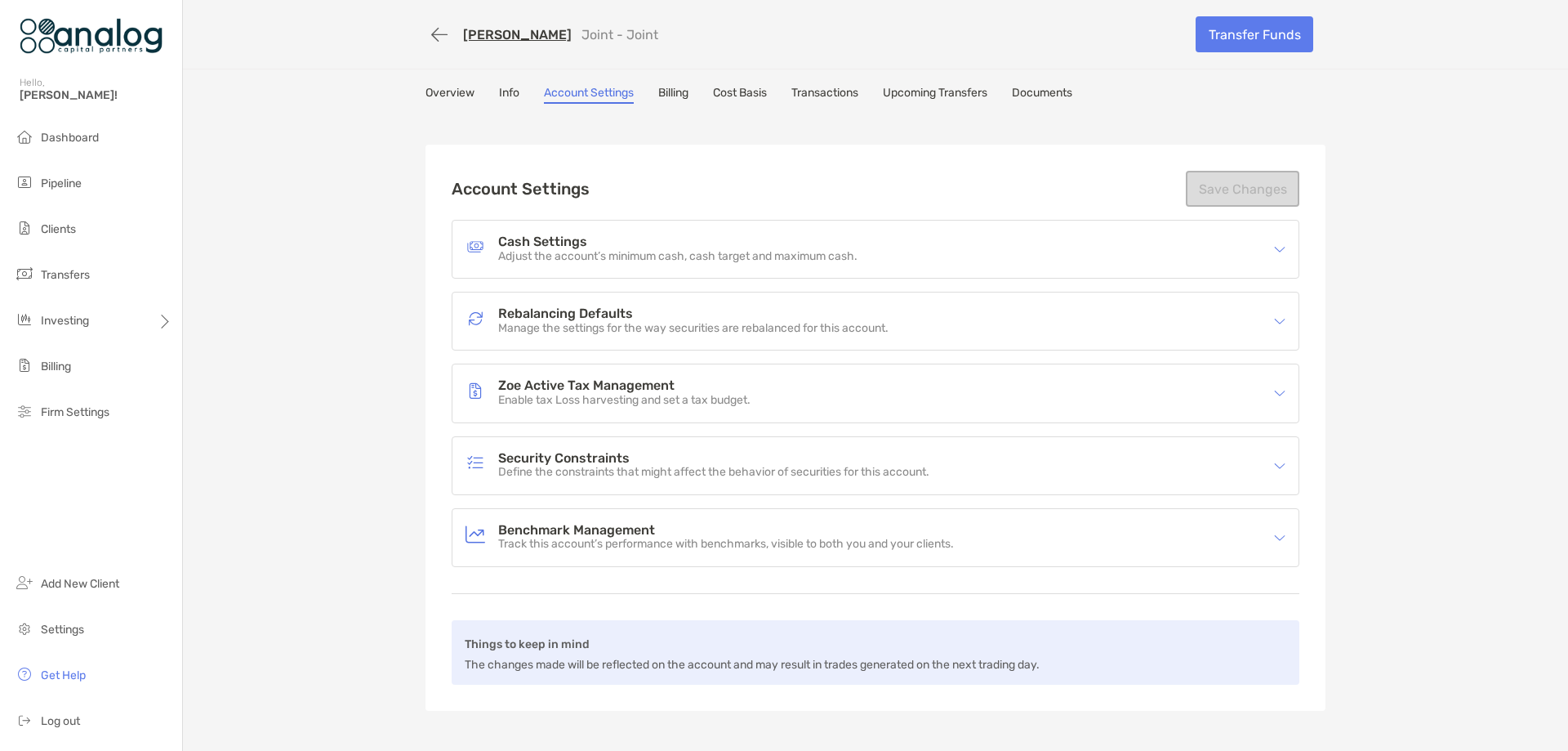
click at [662, 464] on h4 "Security Constraints" at bounding box center [713, 458] width 431 height 14
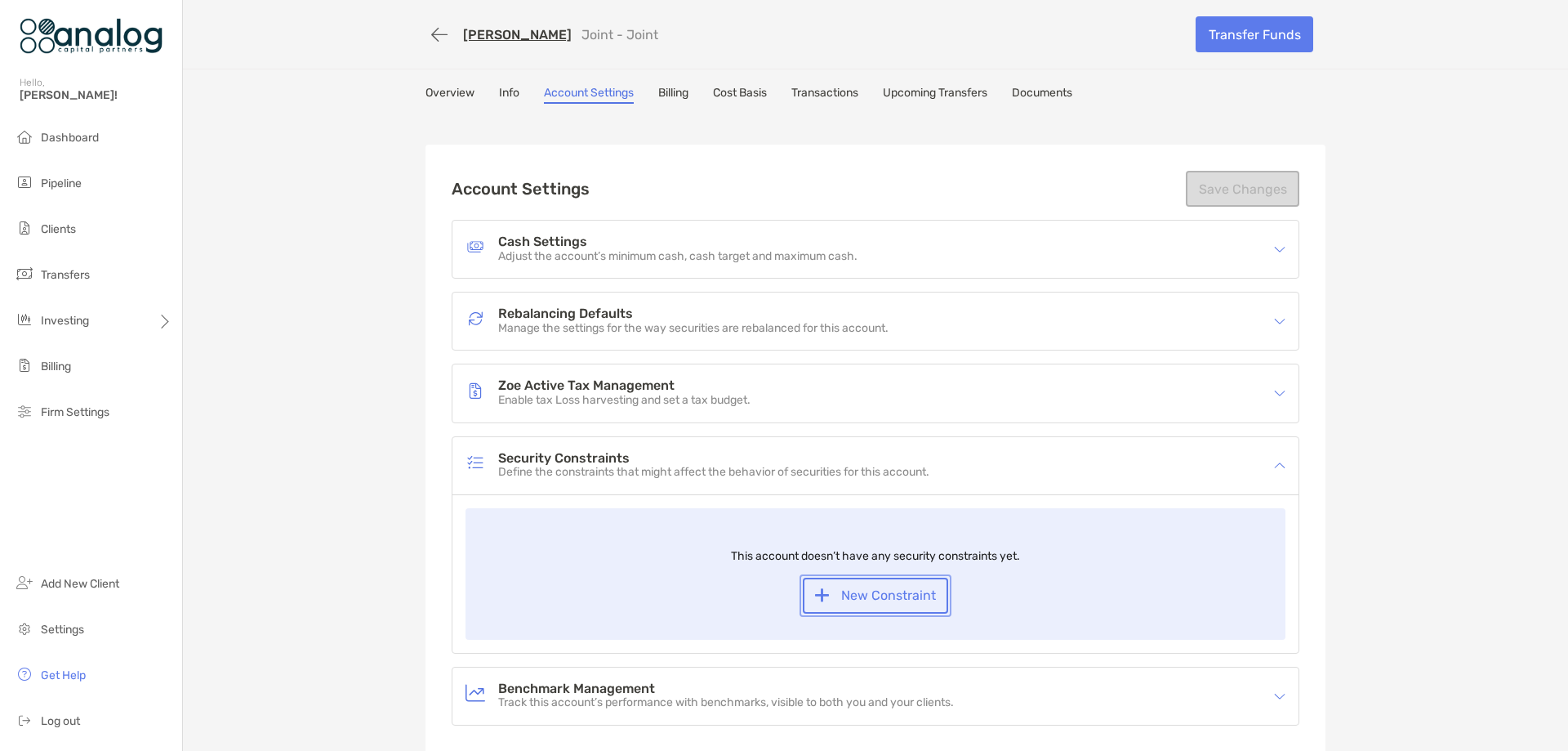
click at [851, 596] on button "New Constraint" at bounding box center [875, 595] width 145 height 36
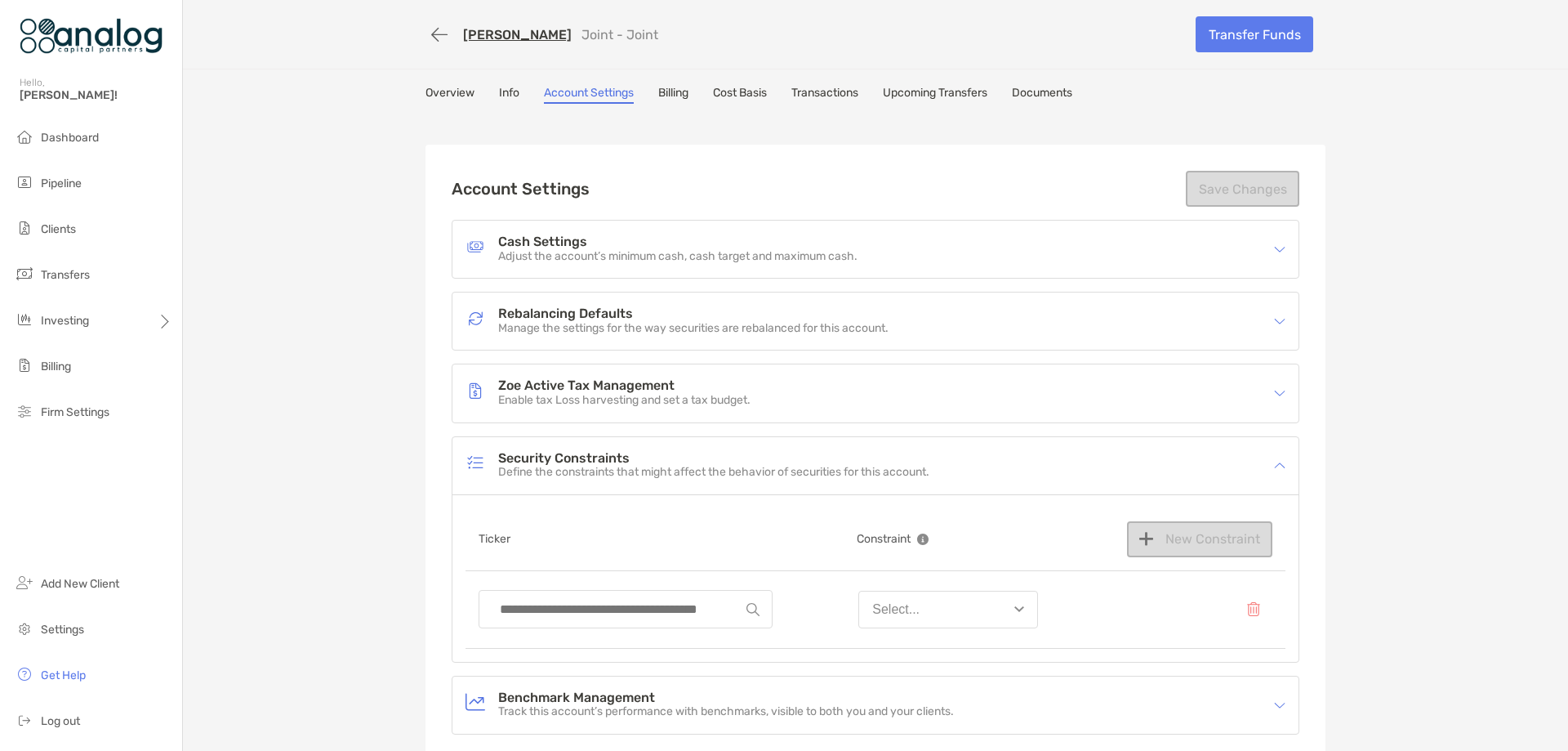
click at [644, 603] on input at bounding box center [619, 609] width 255 height 37
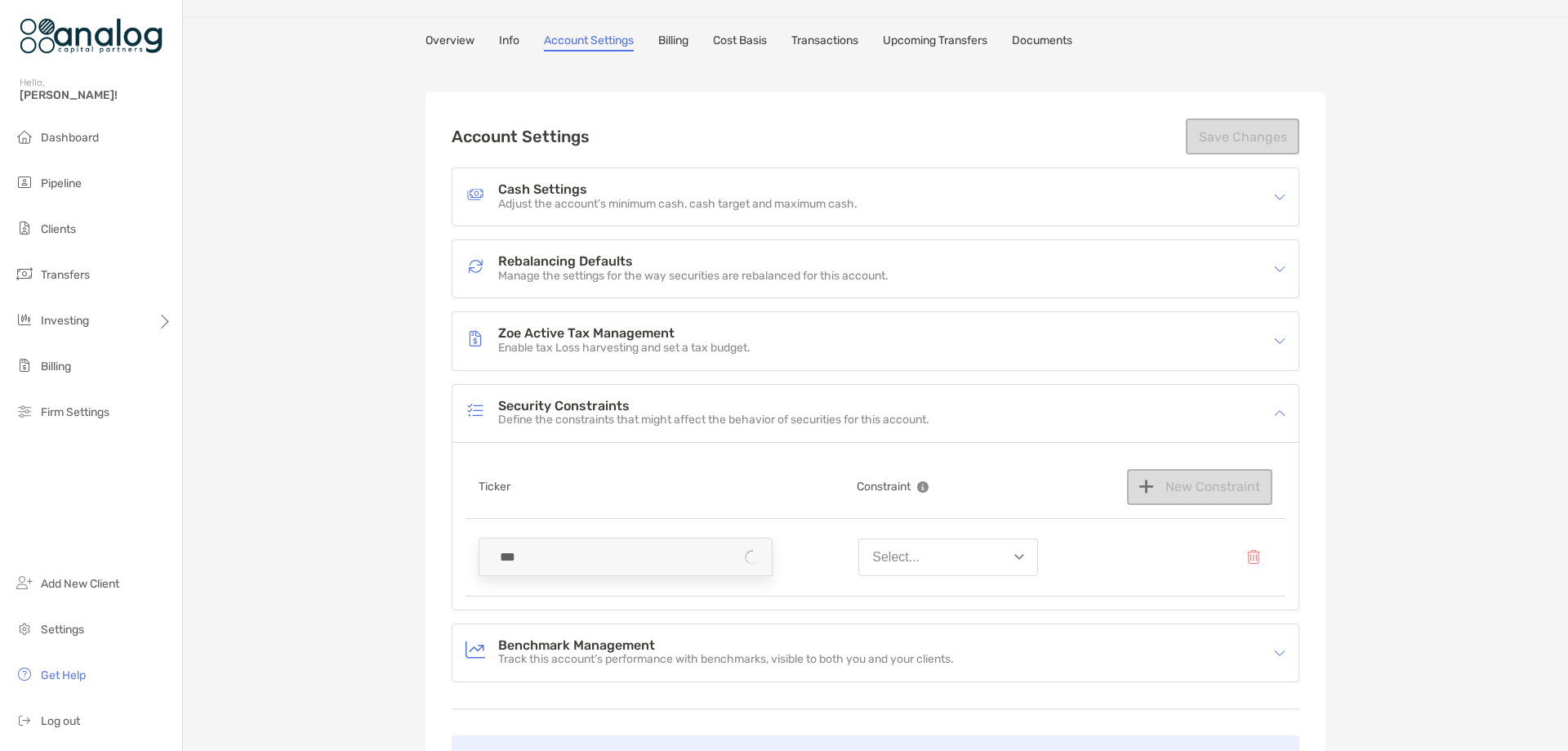
scroll to position [82, 0]
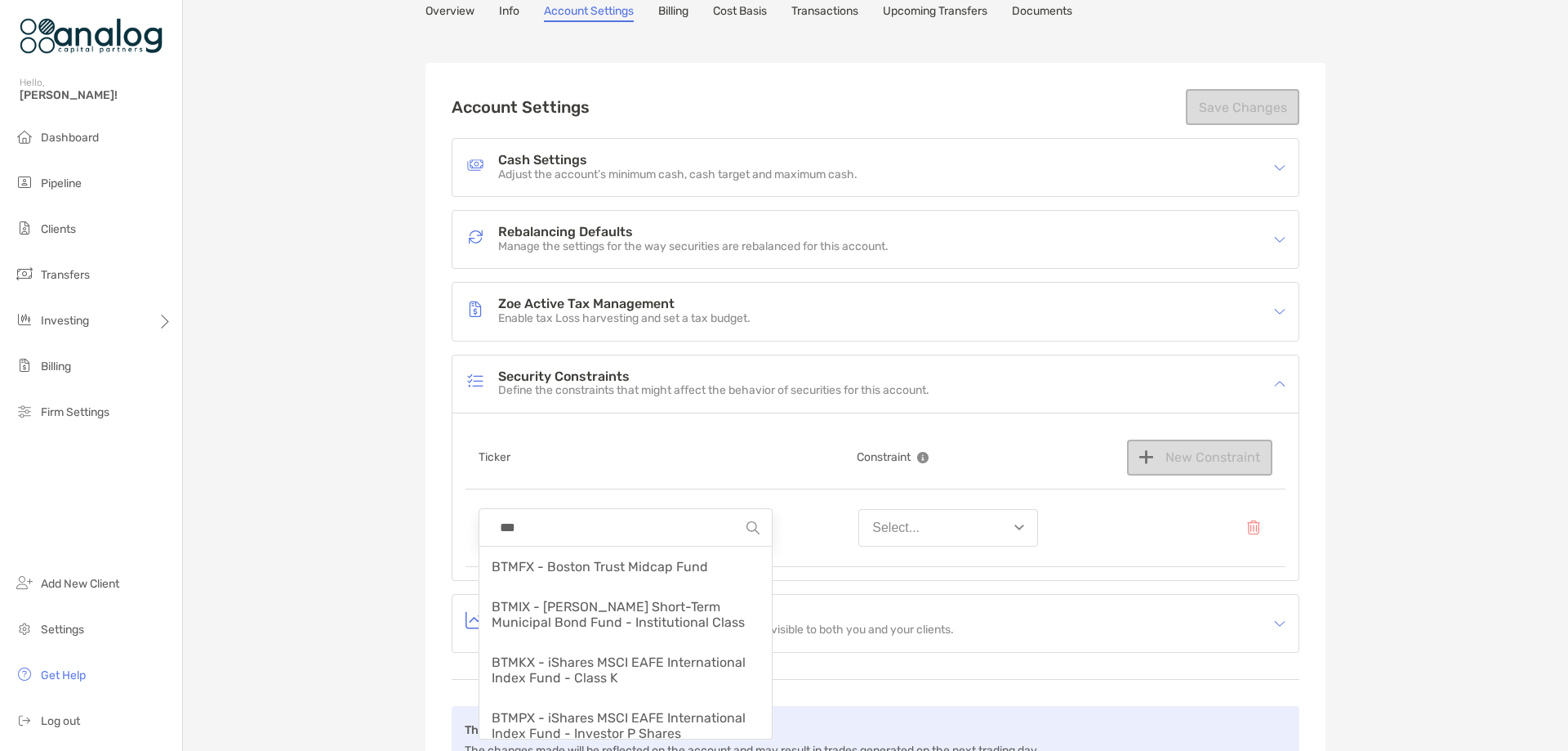
click at [602, 527] on input "***" at bounding box center [619, 528] width 255 height 37
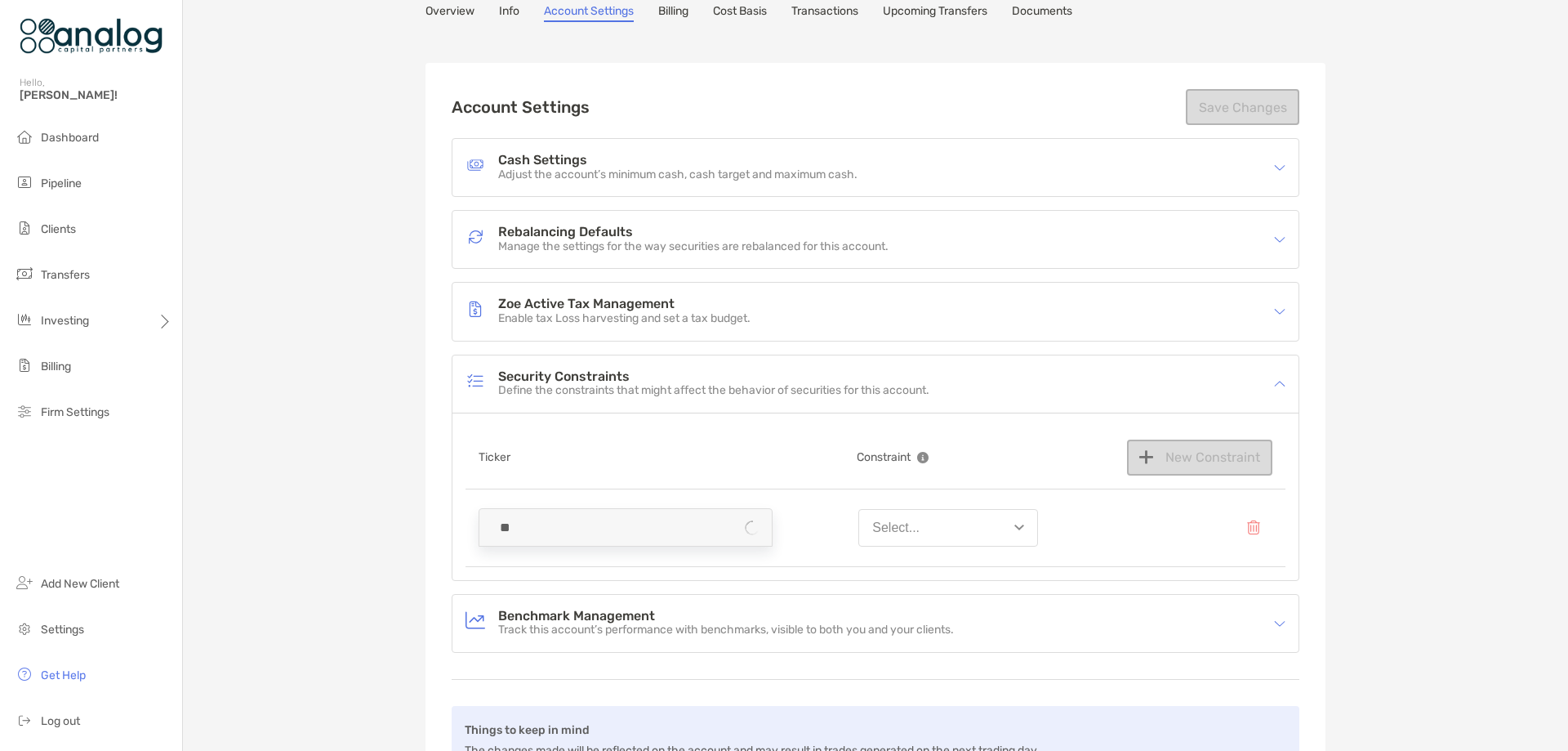
type input "*"
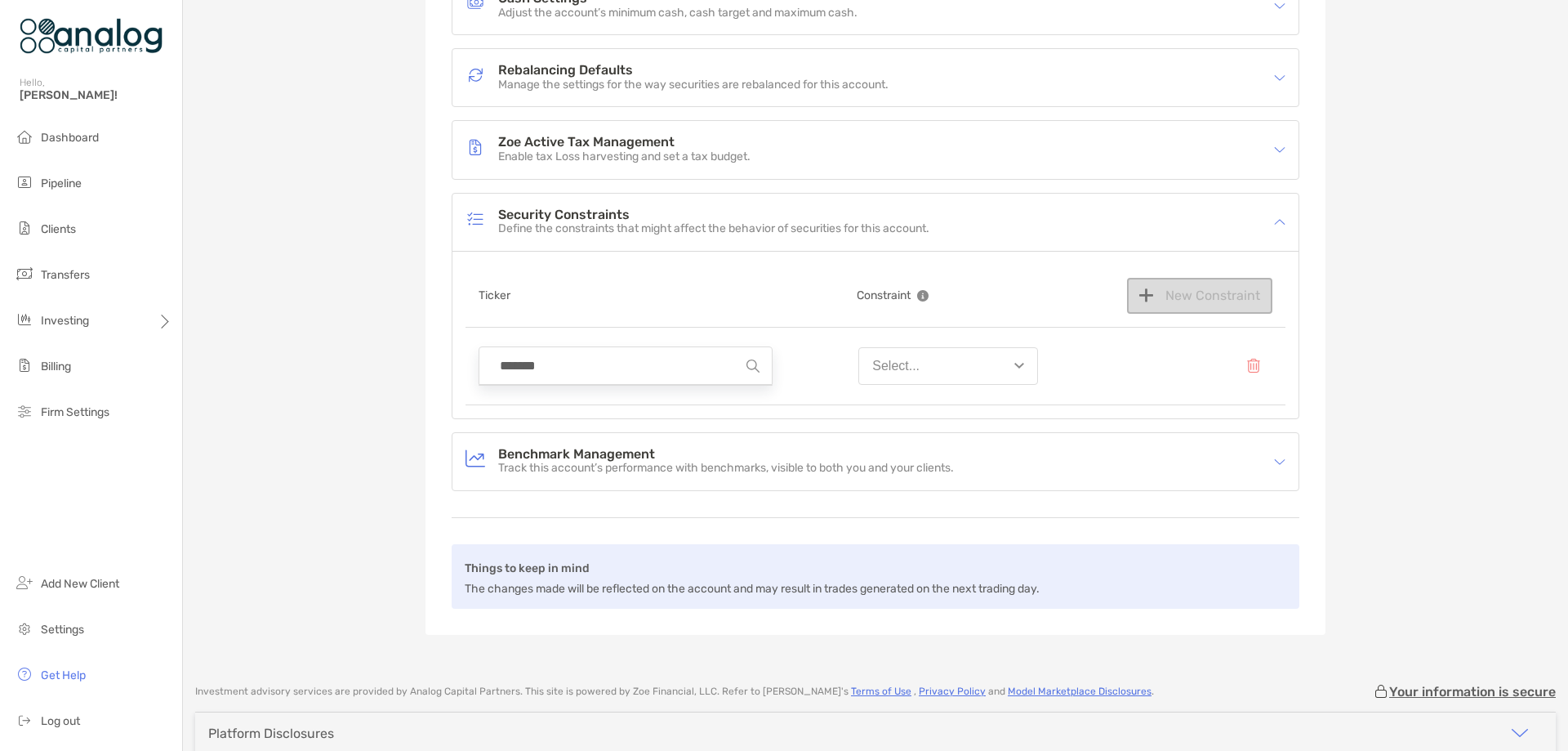
scroll to position [245, 0]
drag, startPoint x: 563, startPoint y: 353, endPoint x: 429, endPoint y: 354, distance: 134.0
click at [432, 354] on div "Account Settings Save Changes Cash Settings Adjust the account’s minimum cash, …" at bounding box center [876, 266] width 900 height 733
click at [747, 366] on img at bounding box center [753, 364] width 13 height 13
drag, startPoint x: 542, startPoint y: 365, endPoint x: 397, endPoint y: 355, distance: 145.3
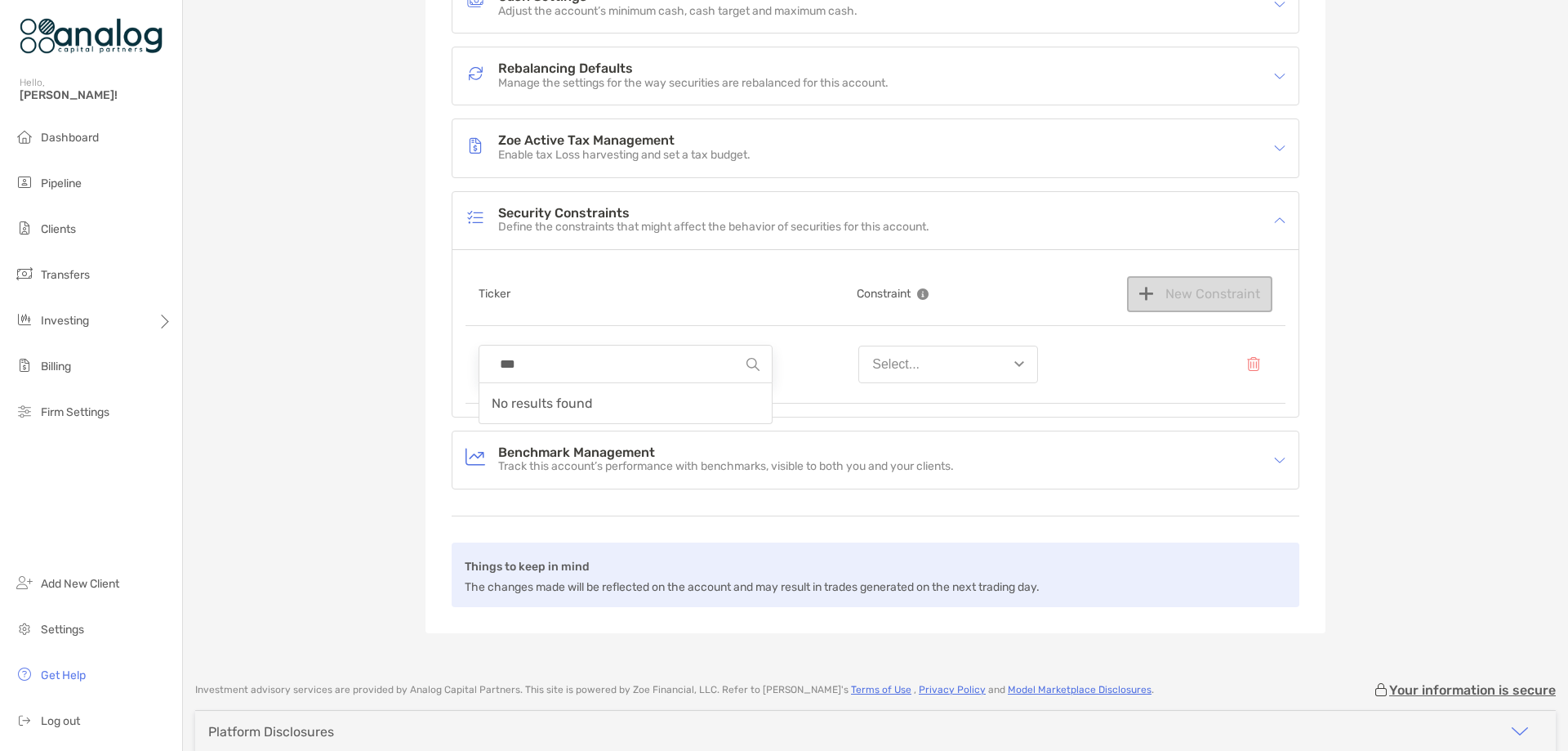
click at [431, 360] on div "Account Settings Save Changes Cash Settings Adjust the account’s minimum cash, …" at bounding box center [876, 266] width 900 height 733
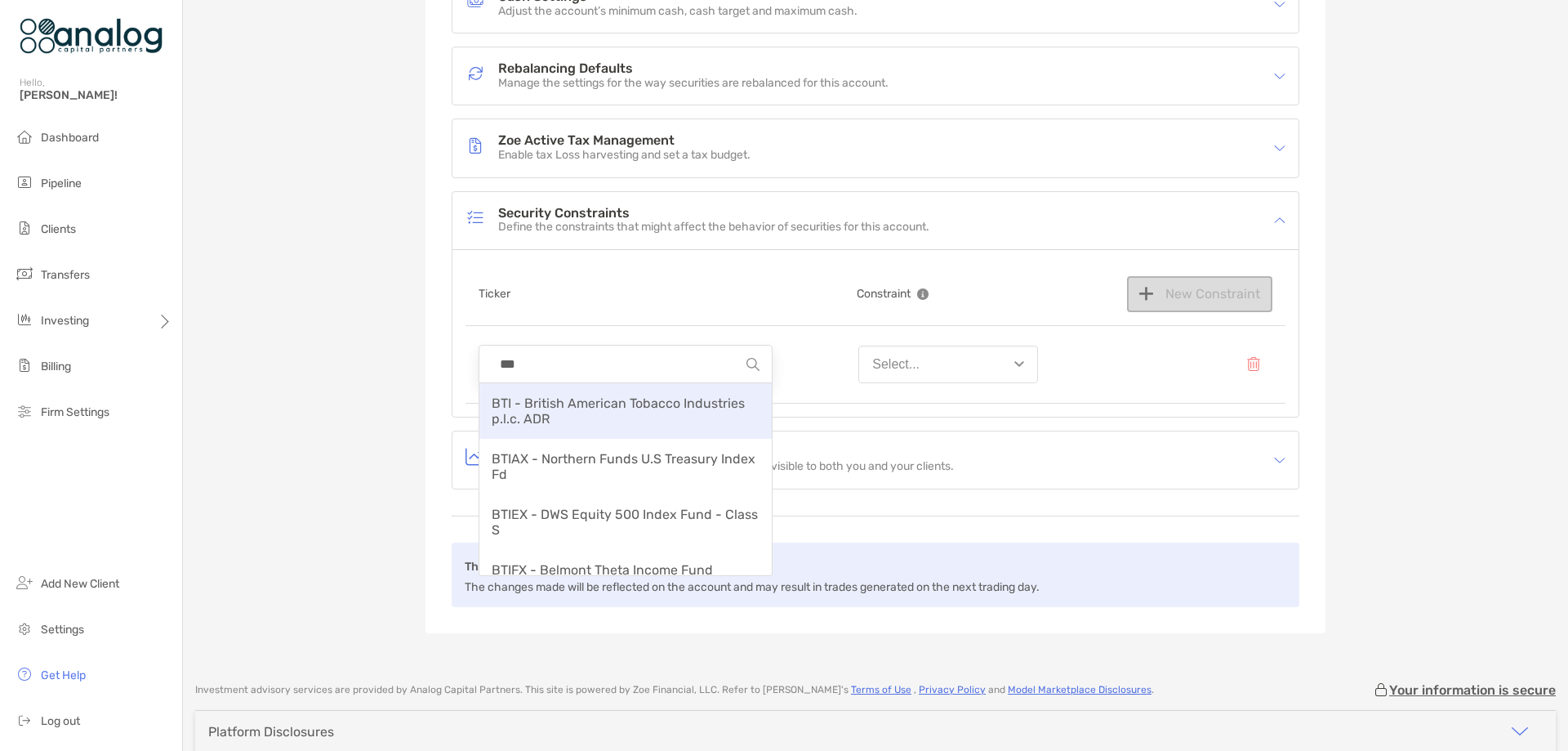
click at [585, 403] on span "BTI - British American Tobacco Industries p.l.c. ADR" at bounding box center [618, 410] width 253 height 31
type input "**********"
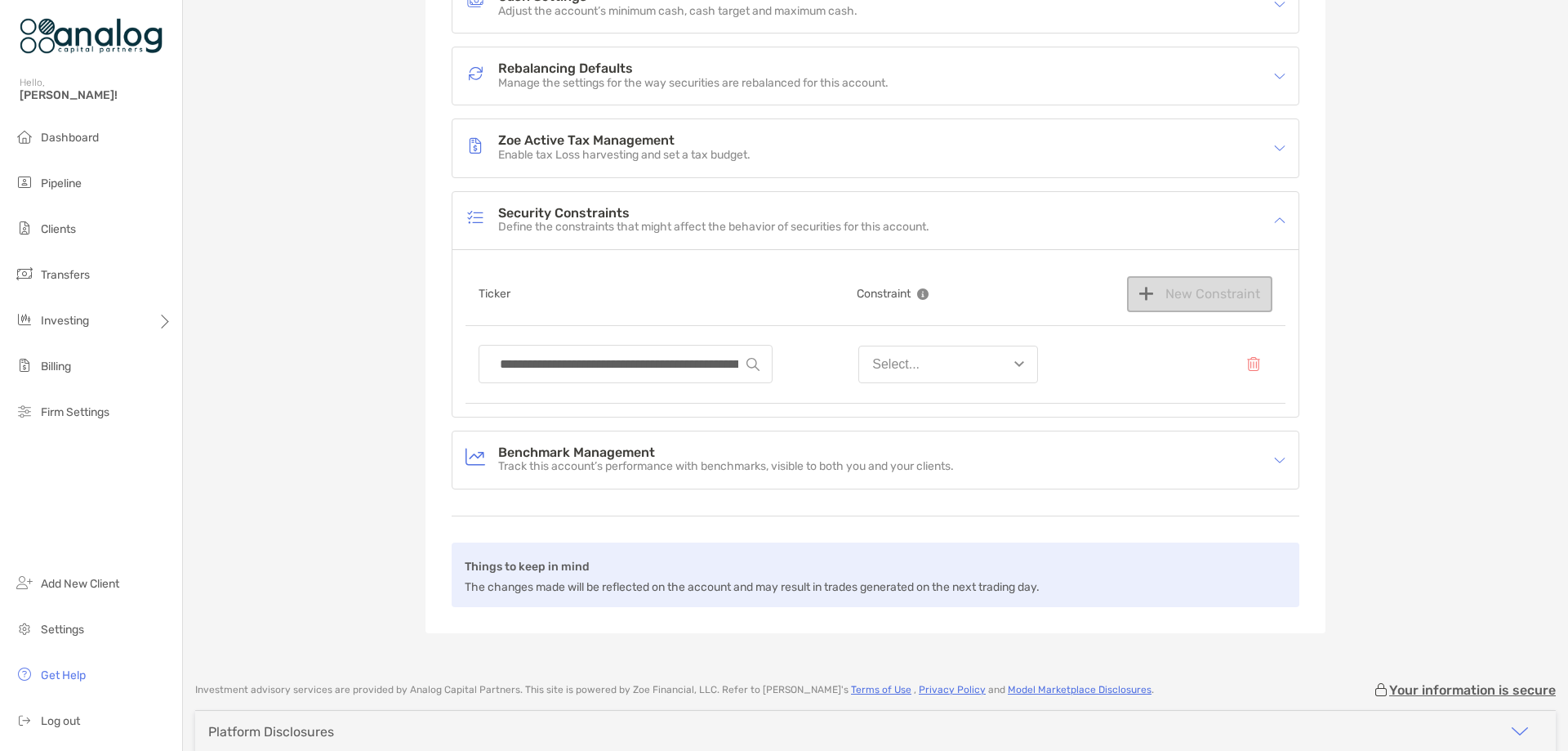
click at [956, 368] on button "Select..." at bounding box center [948, 364] width 180 height 38
click at [960, 481] on button "Never buy" at bounding box center [948, 489] width 178 height 43
click at [1156, 304] on button "New Constraint" at bounding box center [1199, 293] width 145 height 36
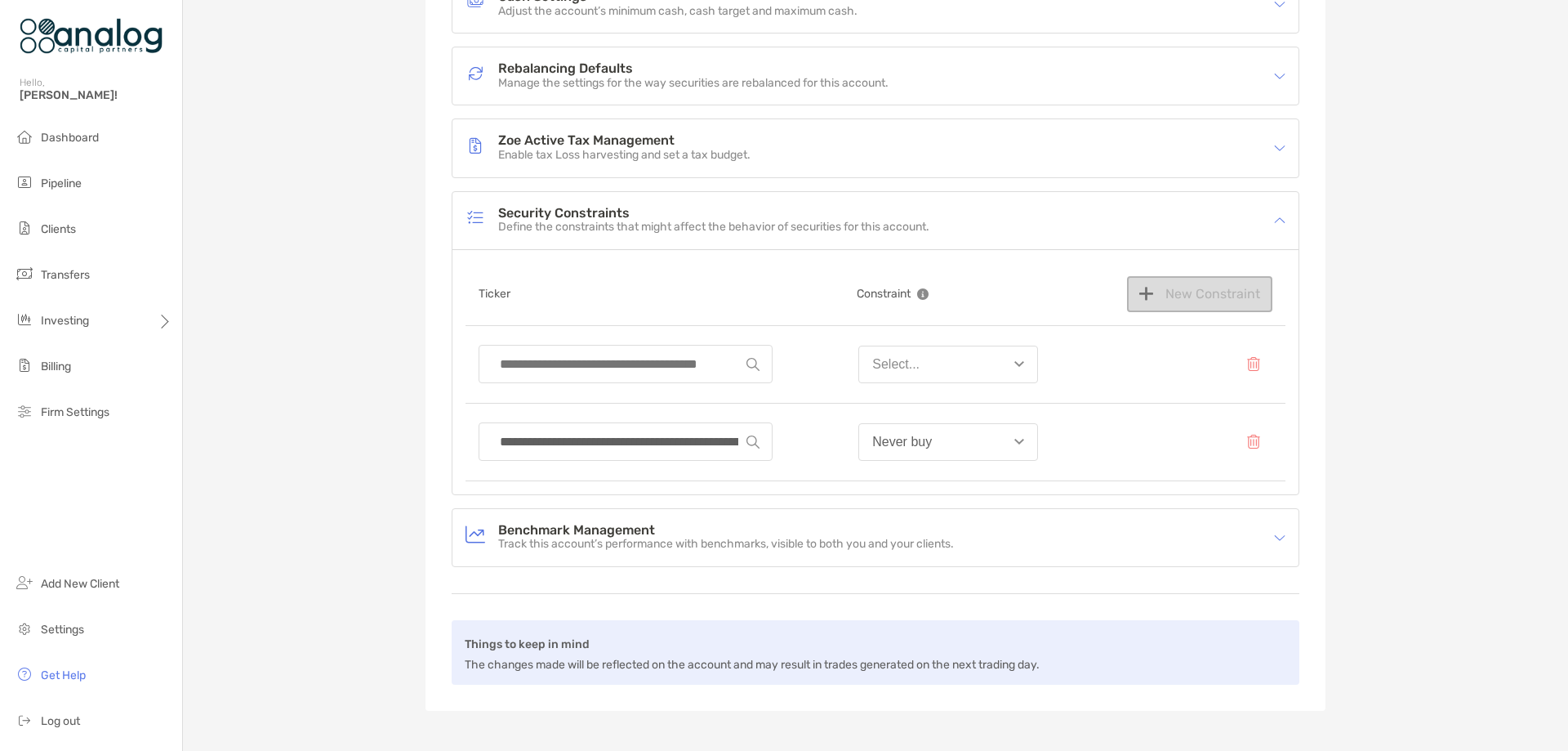
click at [660, 369] on input at bounding box center [619, 364] width 255 height 37
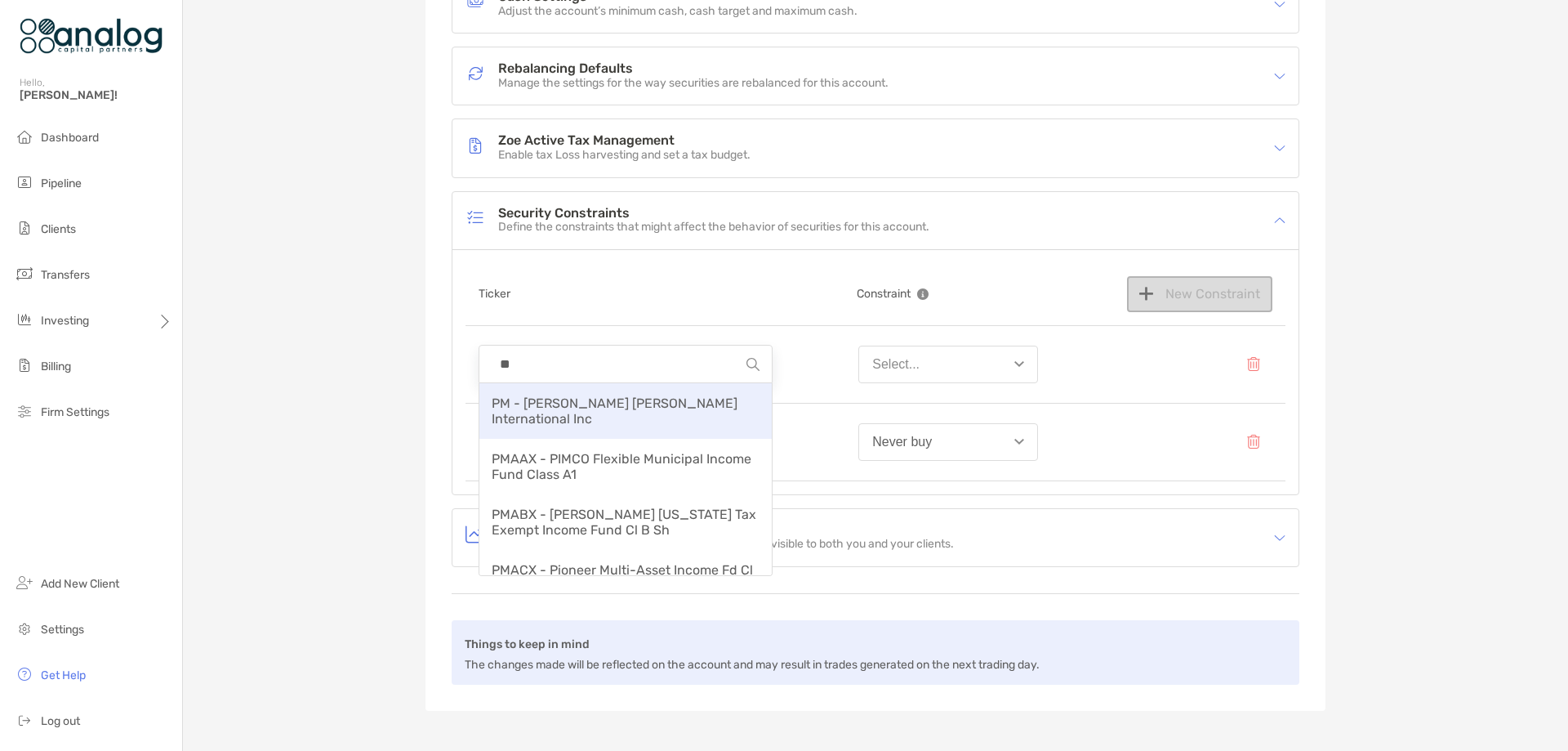
click at [661, 392] on div "PM - Philip Morris International Inc" at bounding box center [625, 411] width 292 height 56
type input "**********"
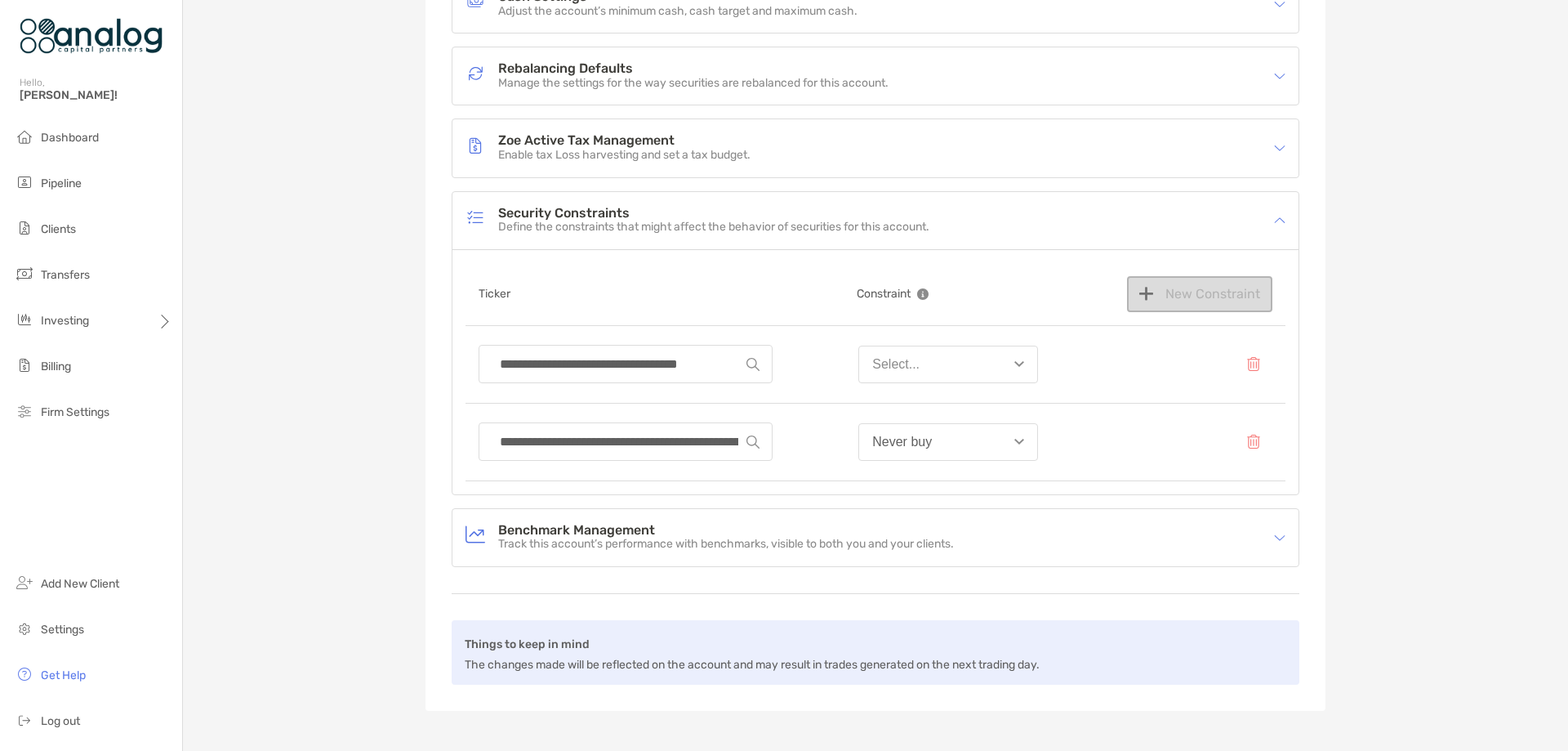
click at [961, 369] on button "Select..." at bounding box center [948, 364] width 180 height 38
click at [959, 476] on button "Never buy" at bounding box center [948, 489] width 178 height 43
click at [1171, 301] on button "New Constraint" at bounding box center [1199, 293] width 145 height 36
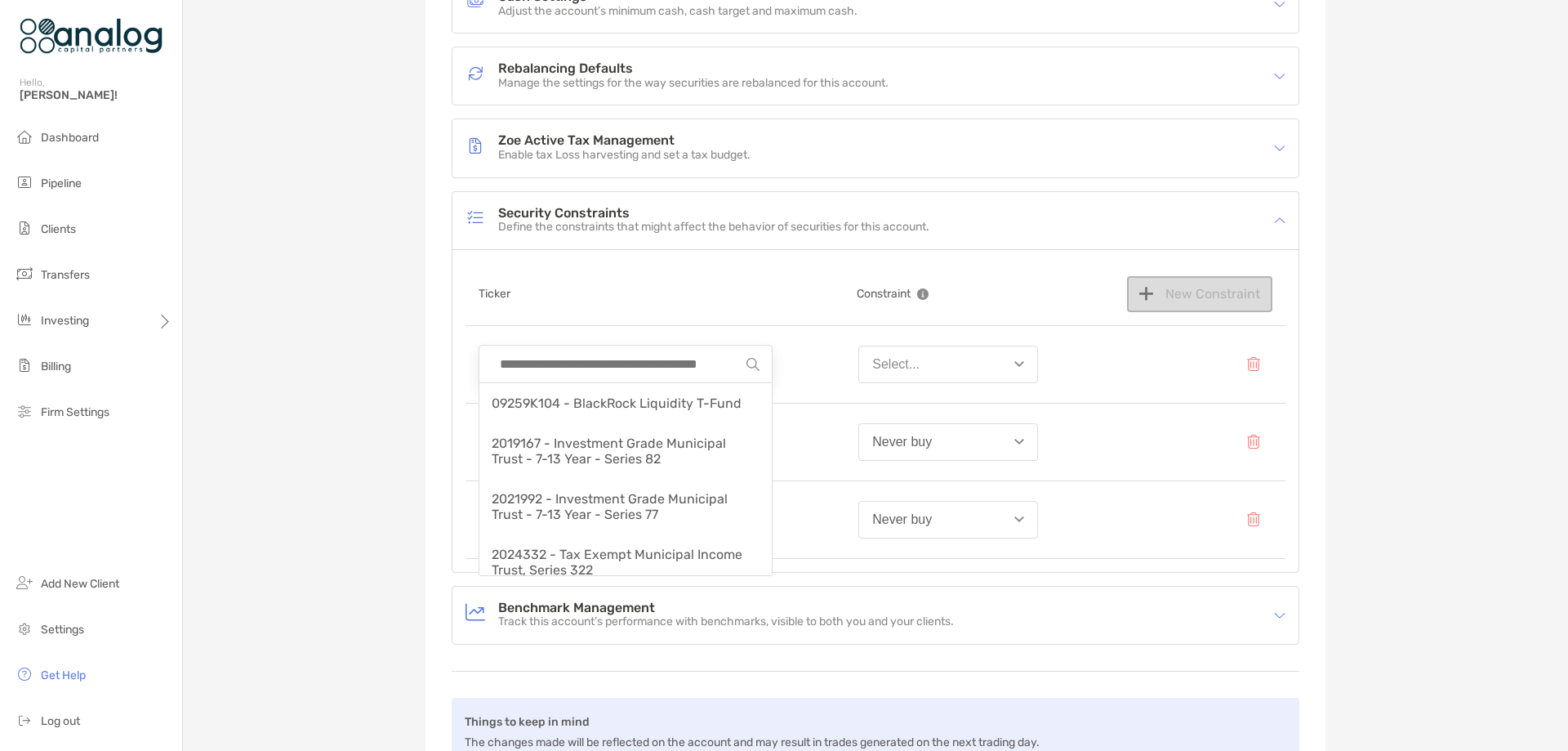
click at [637, 358] on input at bounding box center [619, 364] width 255 height 37
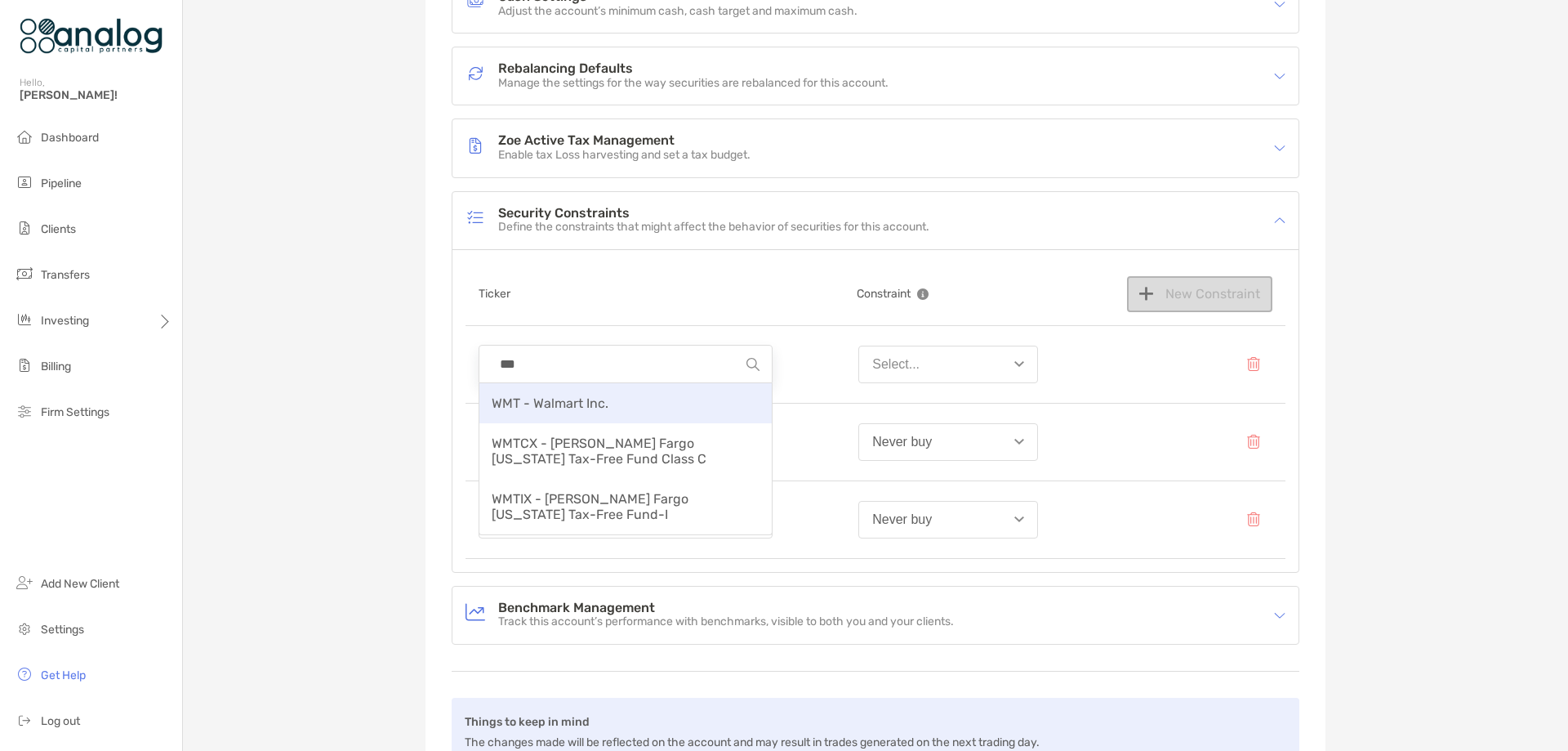
click at [630, 396] on div "WMT - Walmart Inc." at bounding box center [625, 403] width 292 height 40
type input "**********"
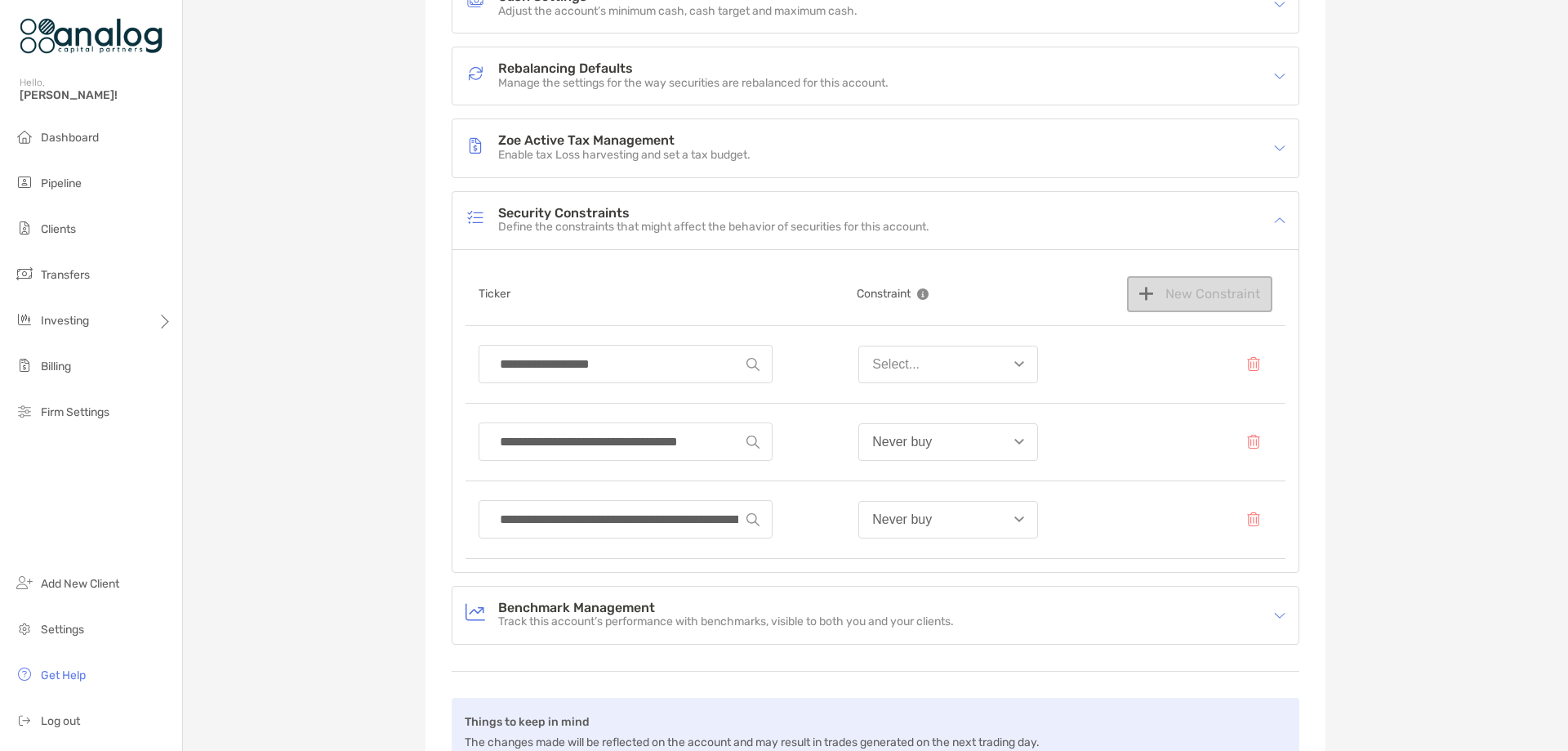
click at [932, 363] on button "Select..." at bounding box center [948, 364] width 180 height 38
click at [931, 480] on button "Never buy" at bounding box center [948, 489] width 178 height 43
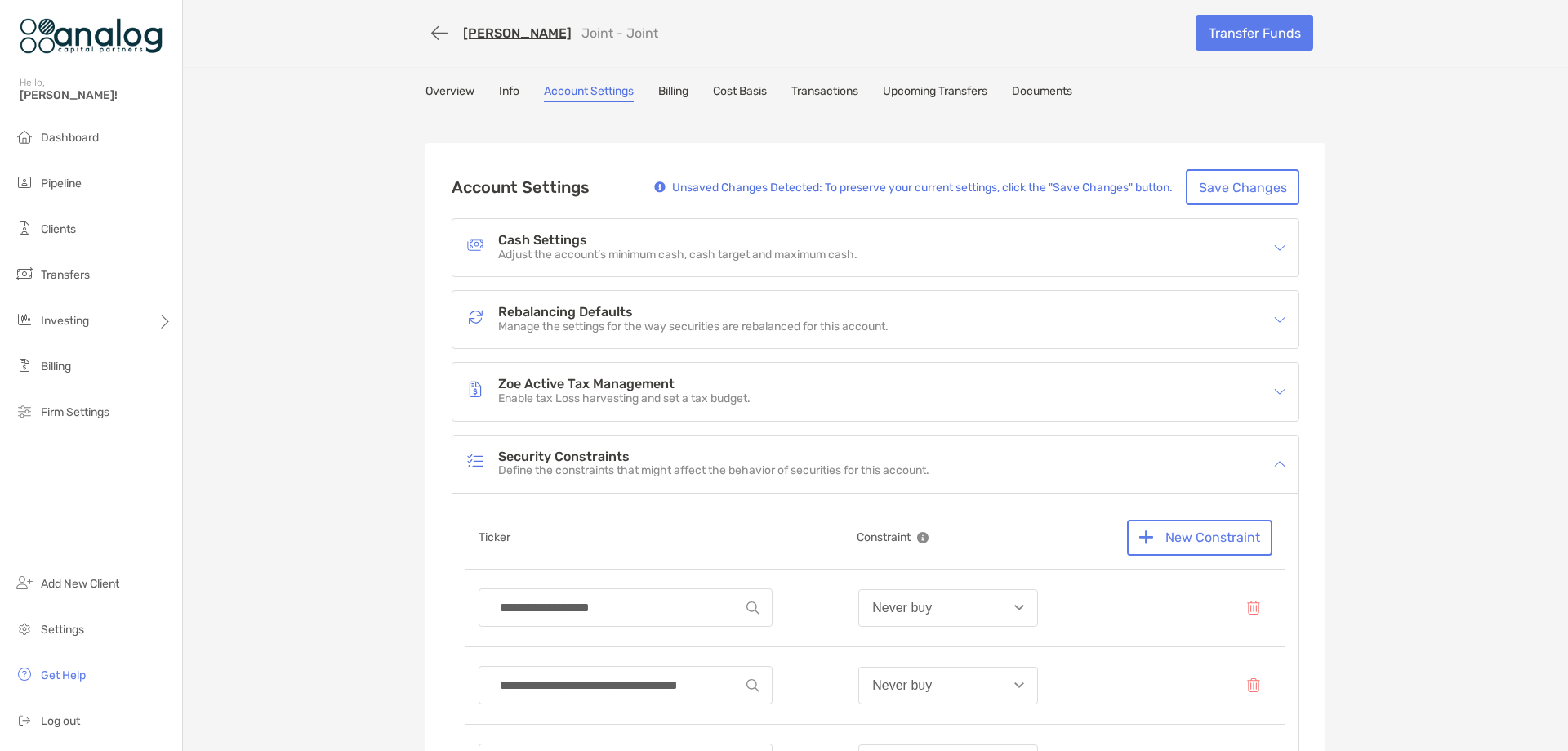
scroll to position [0, 0]
click at [1246, 171] on button "Save Changes" at bounding box center [1242, 188] width 113 height 36
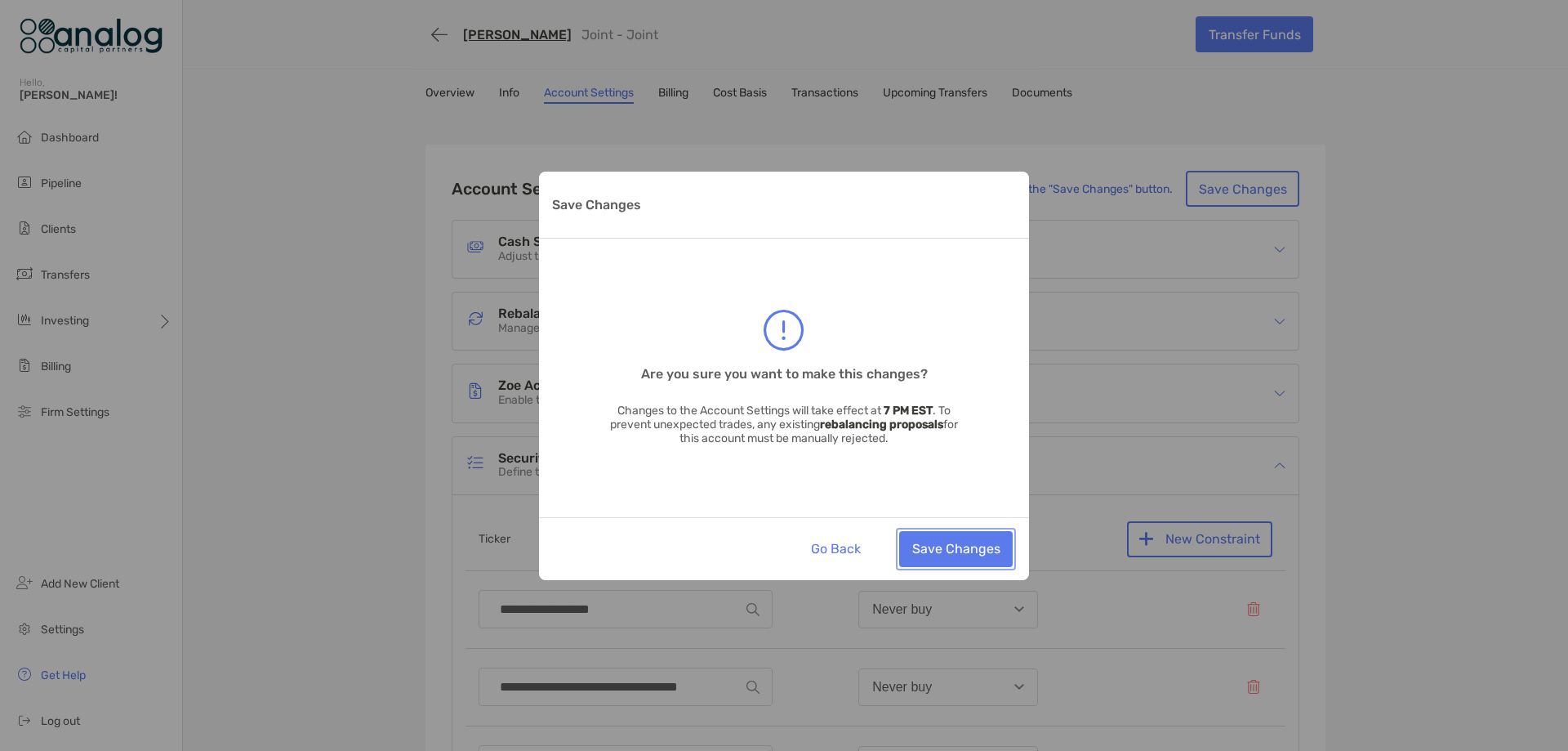
click at [950, 543] on button "Save Changes" at bounding box center [956, 548] width 113 height 36
